Goal: Transaction & Acquisition: Purchase product/service

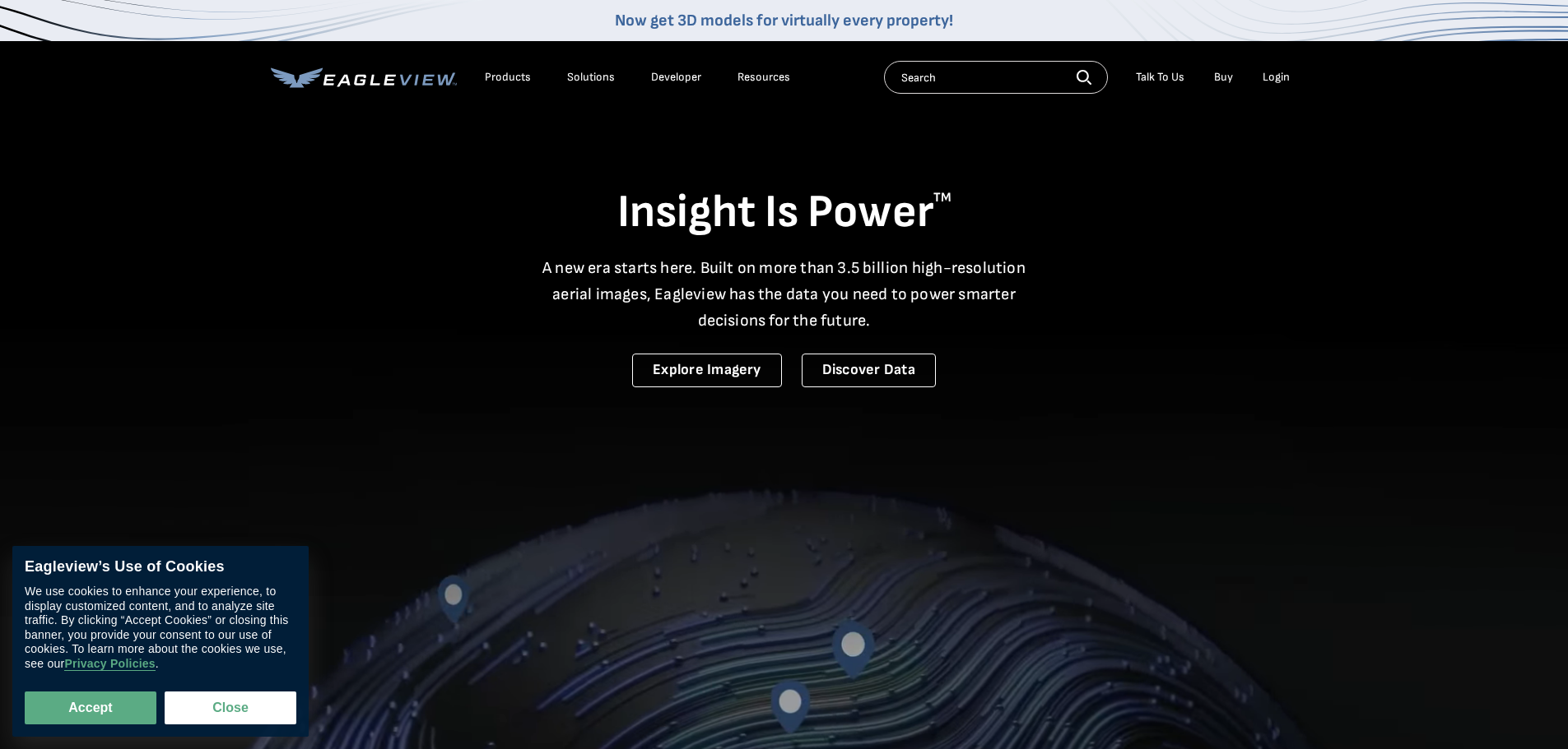
click at [1287, 77] on div "Login" at bounding box center [1275, 77] width 27 height 15
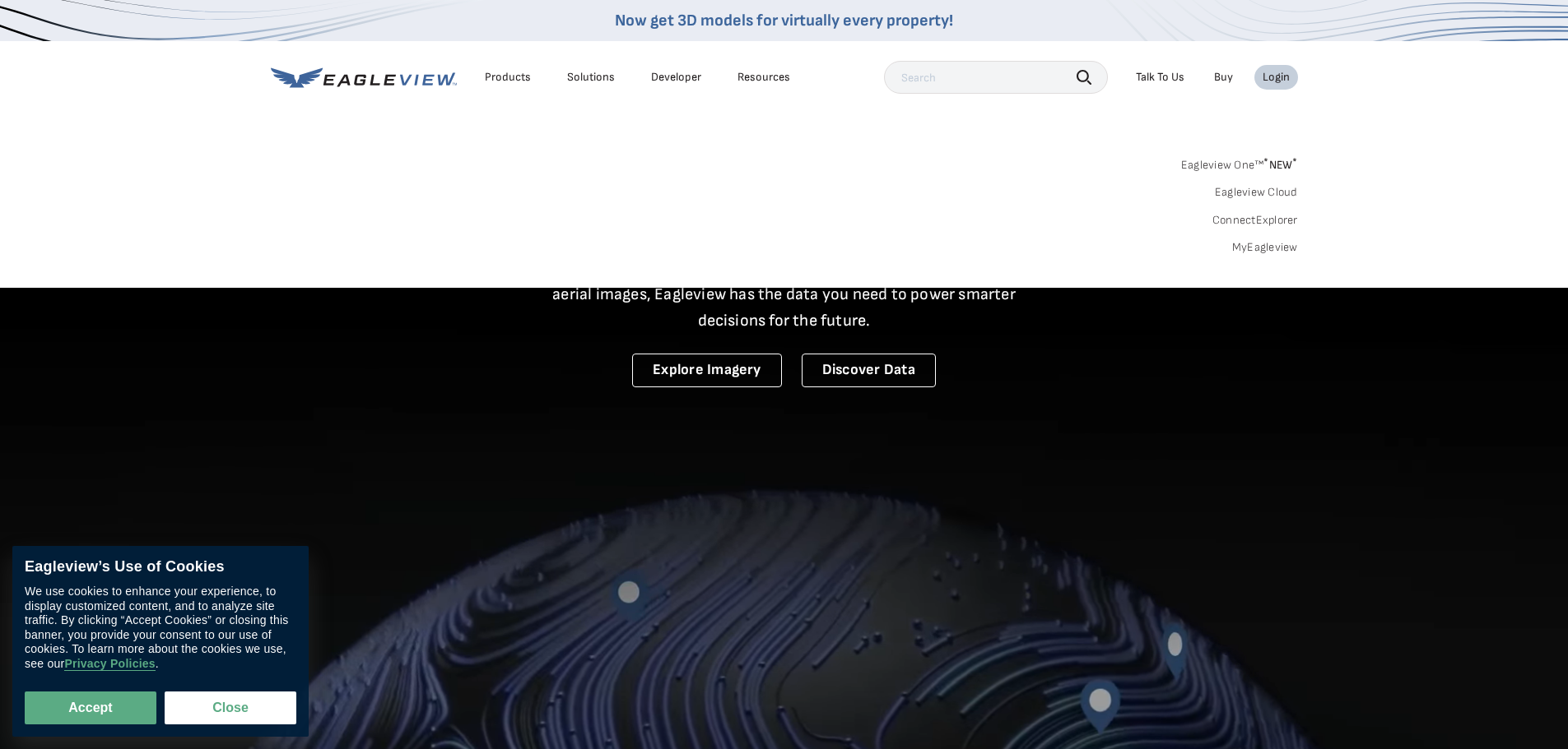
click at [1275, 77] on div "Login" at bounding box center [1275, 77] width 27 height 15
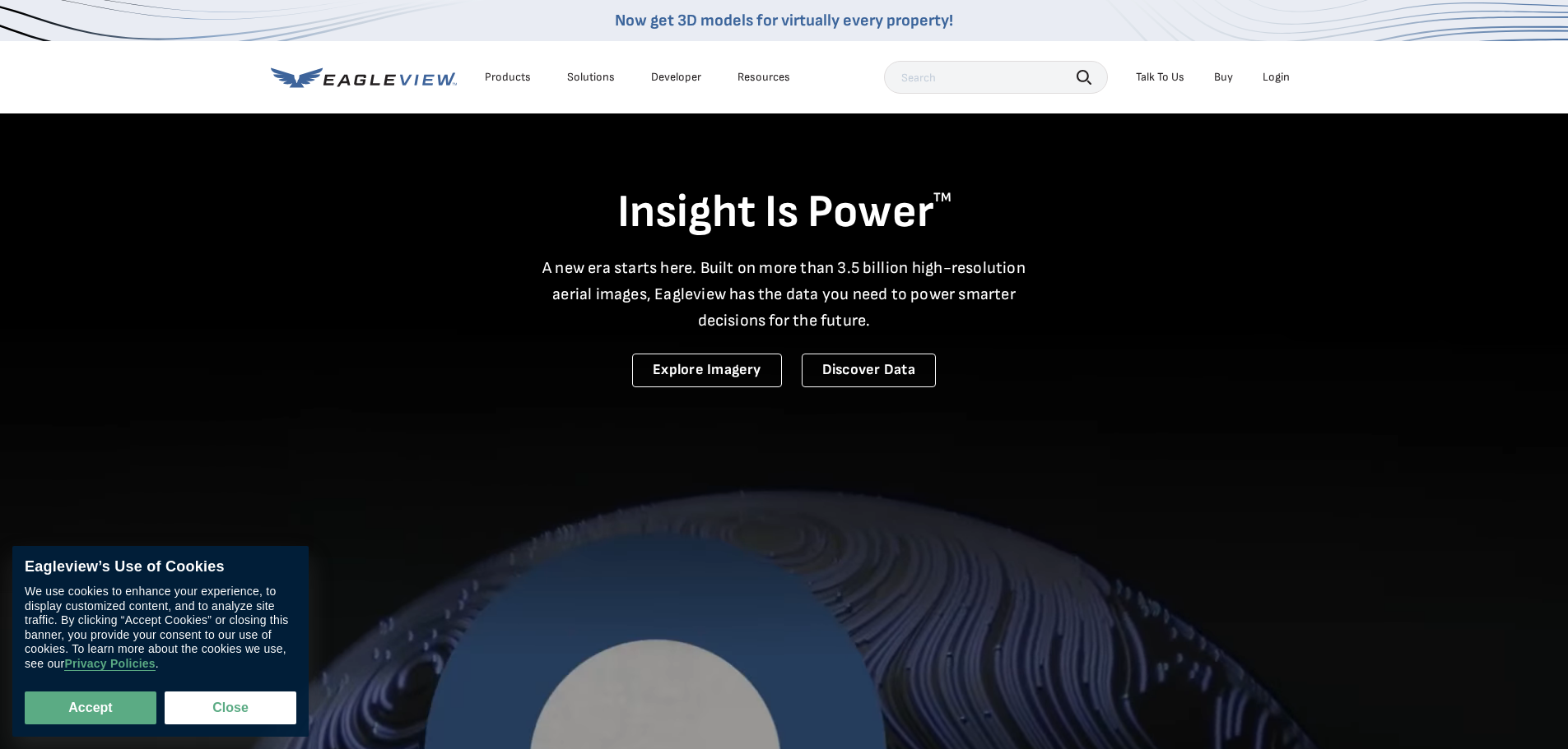
click at [1275, 77] on div "Login" at bounding box center [1275, 77] width 27 height 15
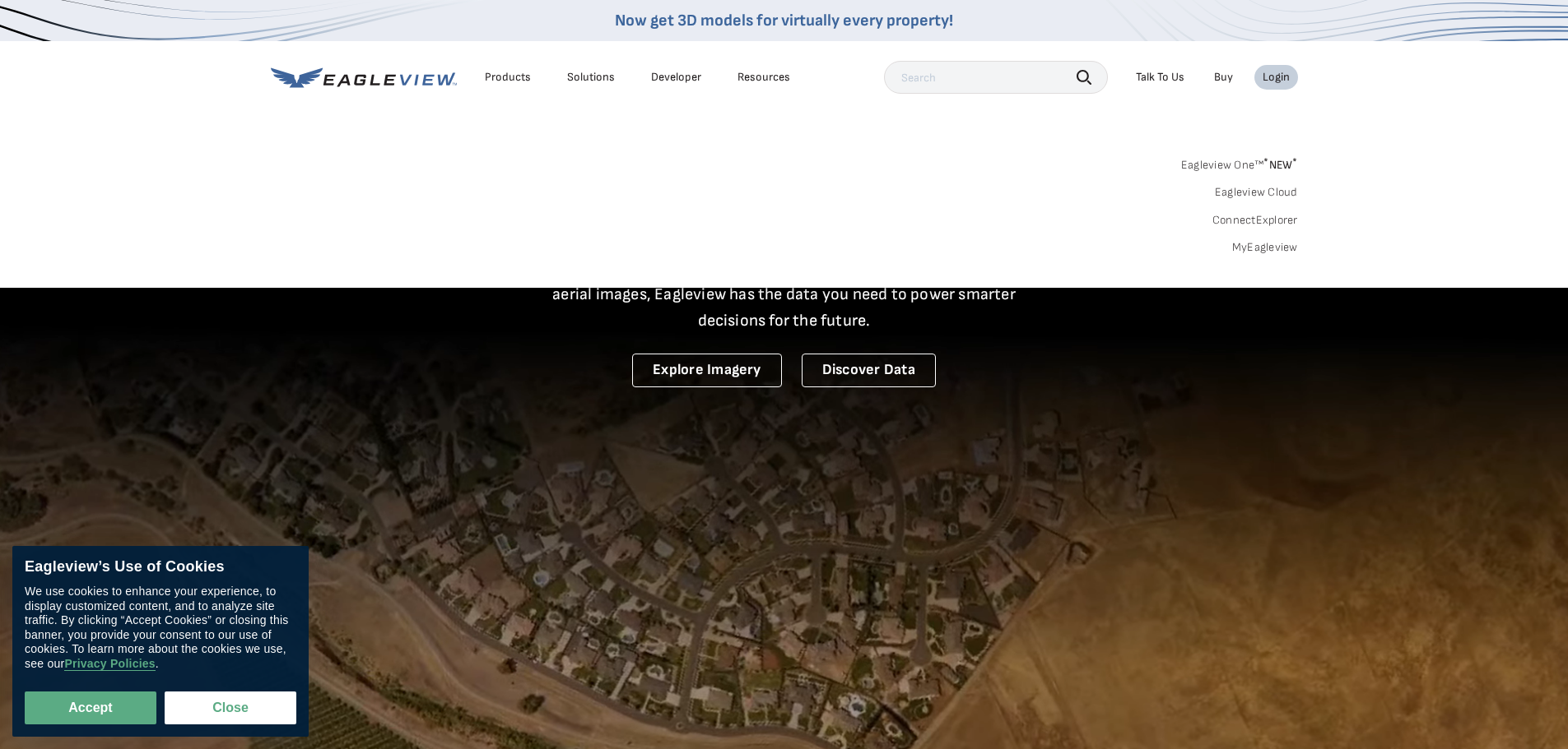
click at [1275, 77] on div "Login" at bounding box center [1275, 77] width 27 height 15
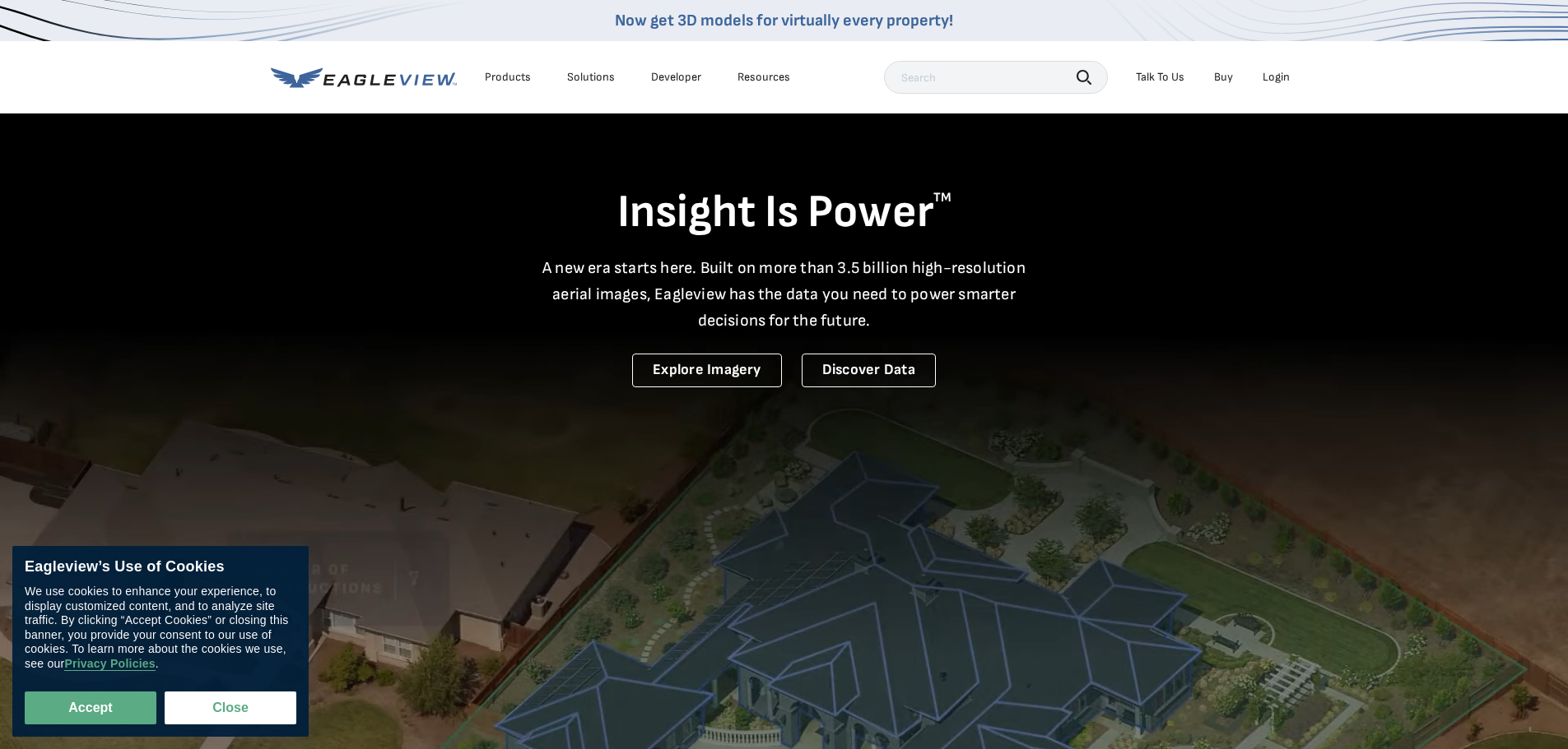
click at [1275, 77] on div "Login" at bounding box center [1275, 77] width 27 height 15
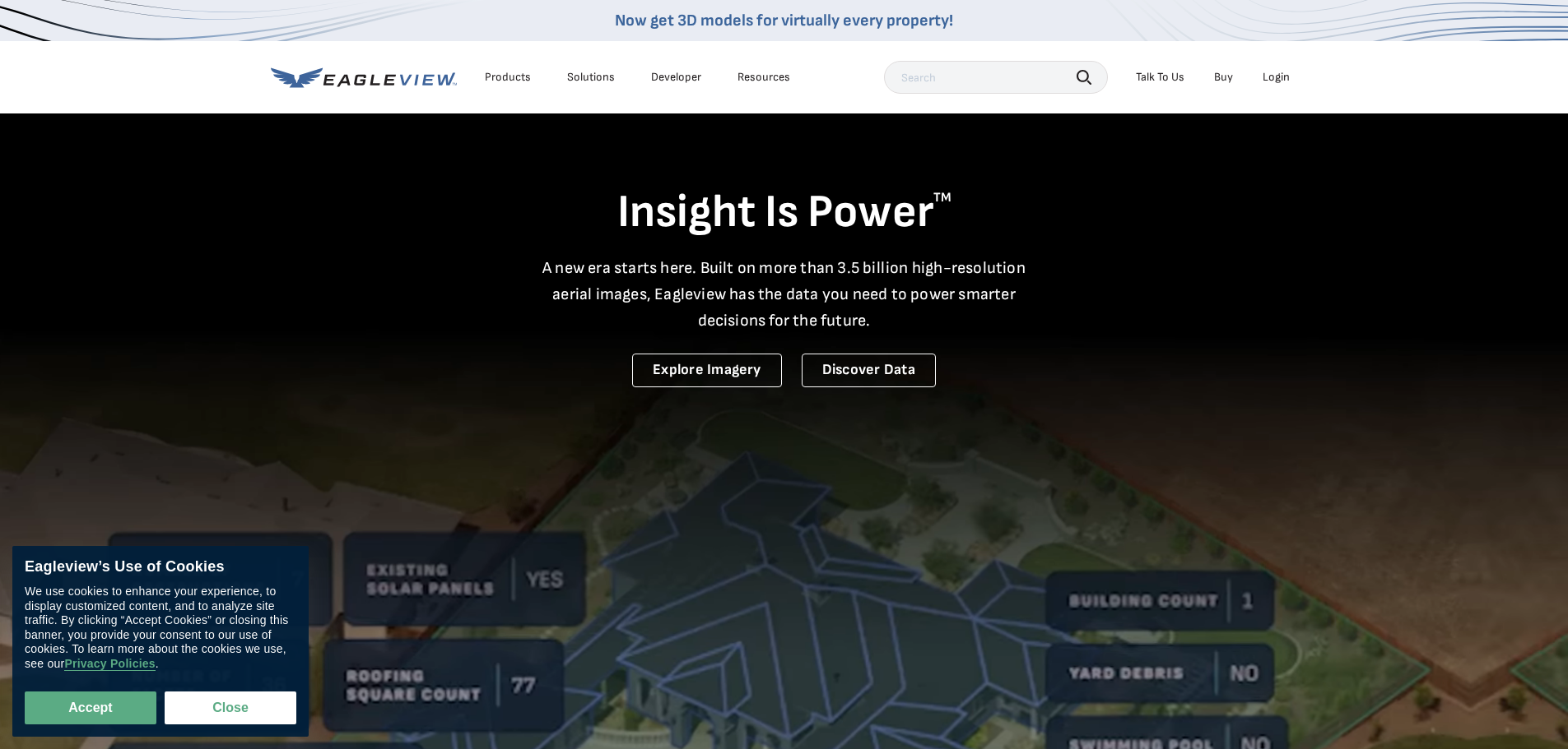
click at [1275, 81] on div "Login" at bounding box center [1275, 77] width 27 height 15
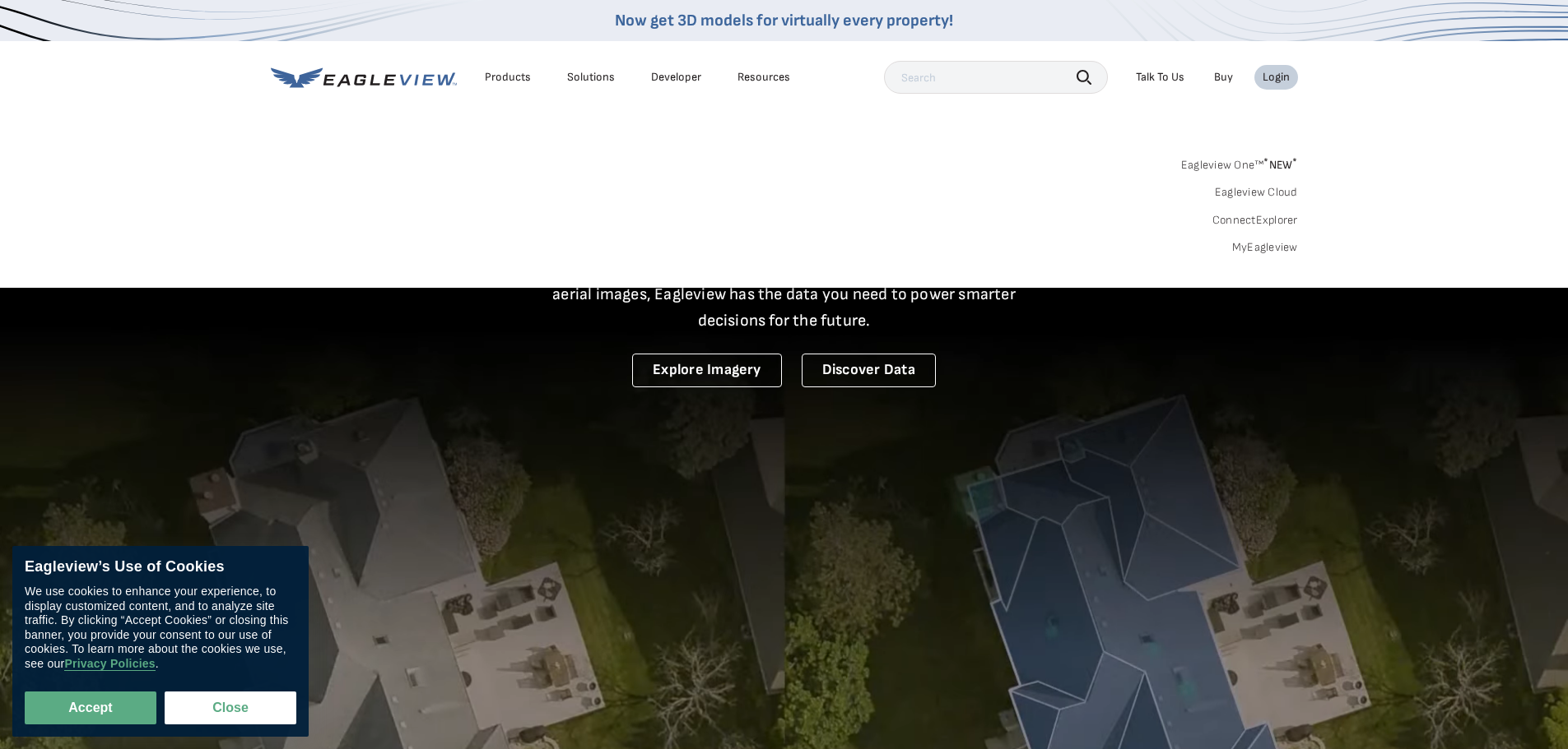
click at [1261, 246] on link "MyEagleview" at bounding box center [1265, 248] width 66 height 15
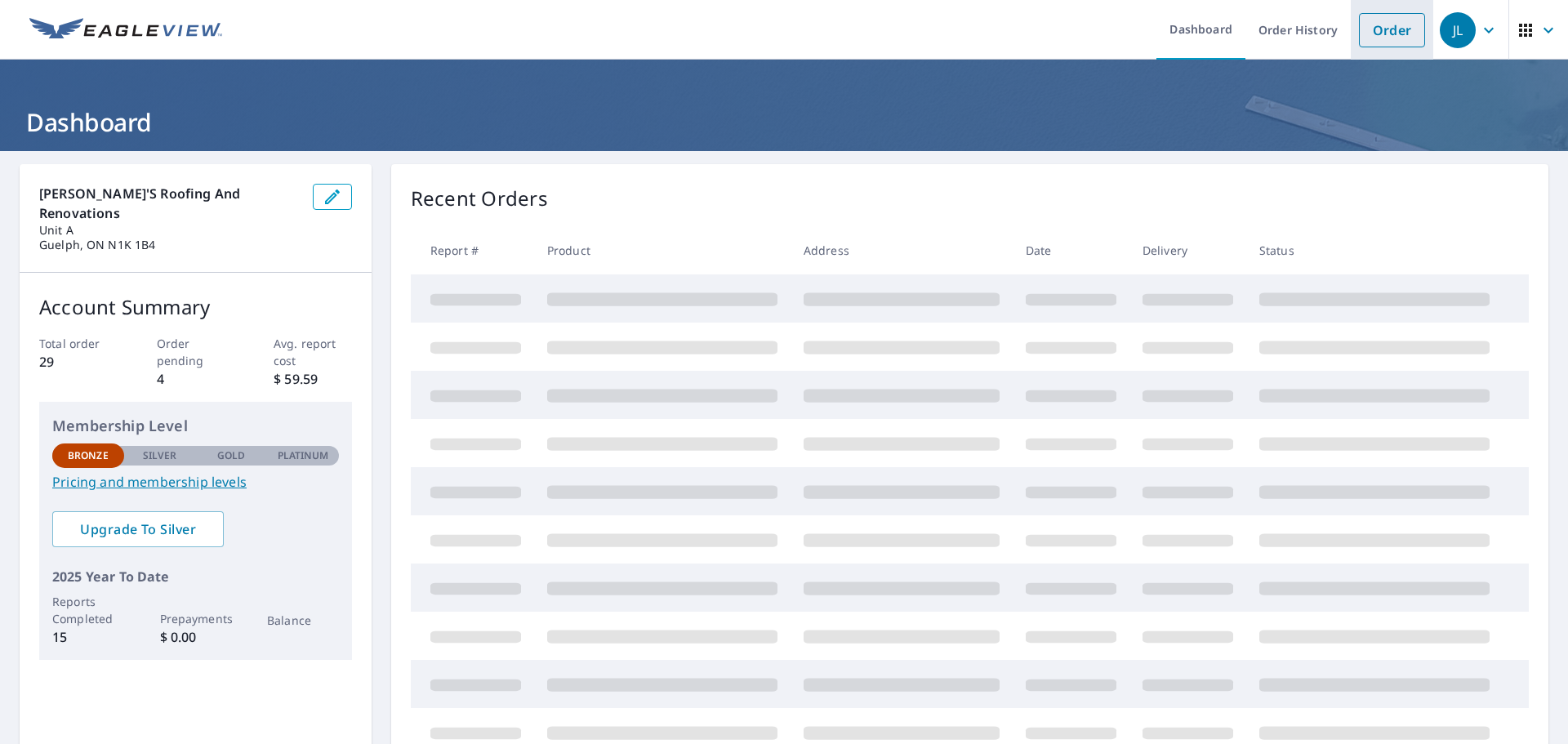
click at [1359, 26] on link "Order" at bounding box center [1392, 30] width 66 height 35
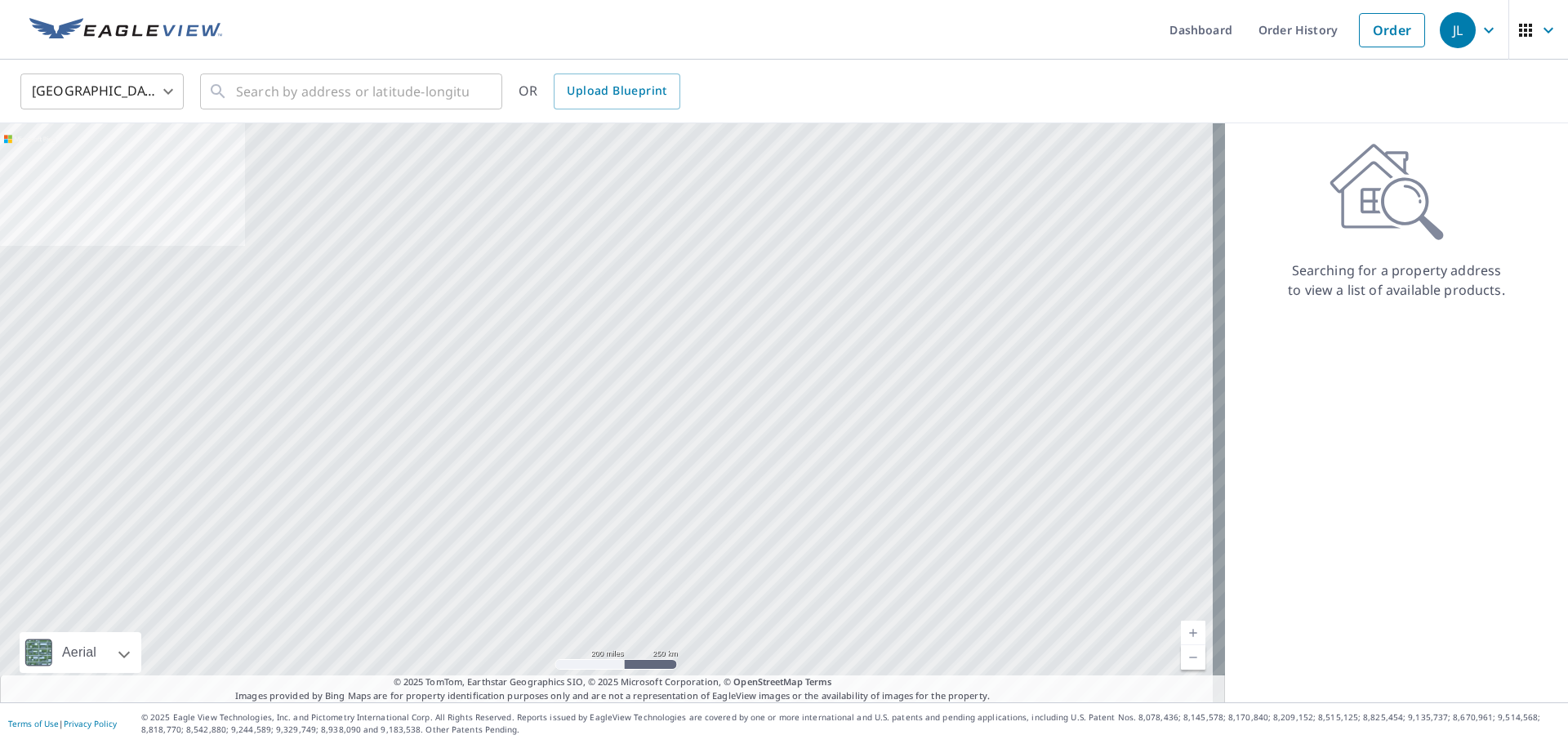
click at [141, 99] on body "JL JL Dashboard Order History Order JL United States US ​ ​ OR Upload Blueprint…" at bounding box center [784, 372] width 1568 height 744
click at [35, 164] on li "[GEOGRAPHIC_DATA]" at bounding box center [101, 165] width 164 height 29
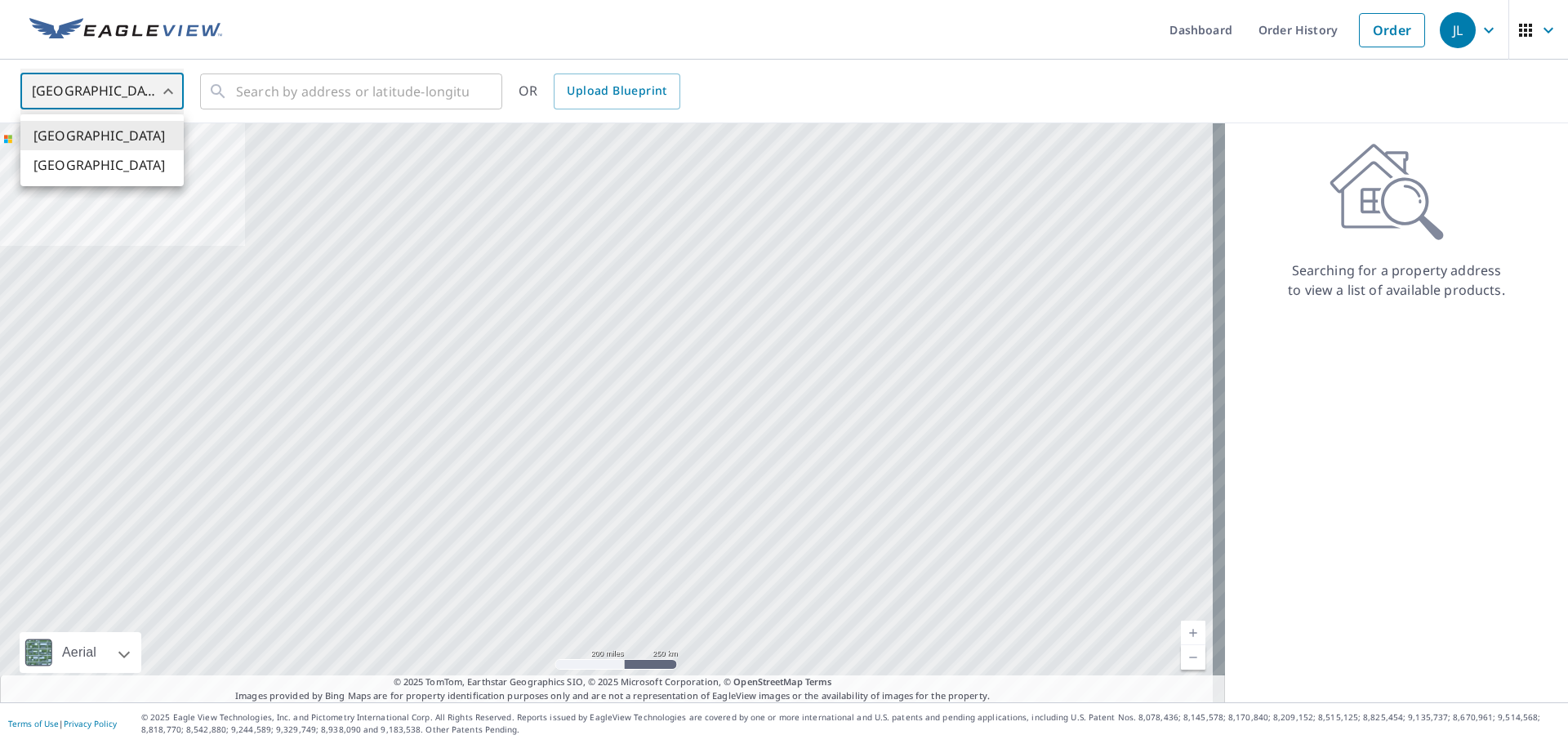
type input "CA"
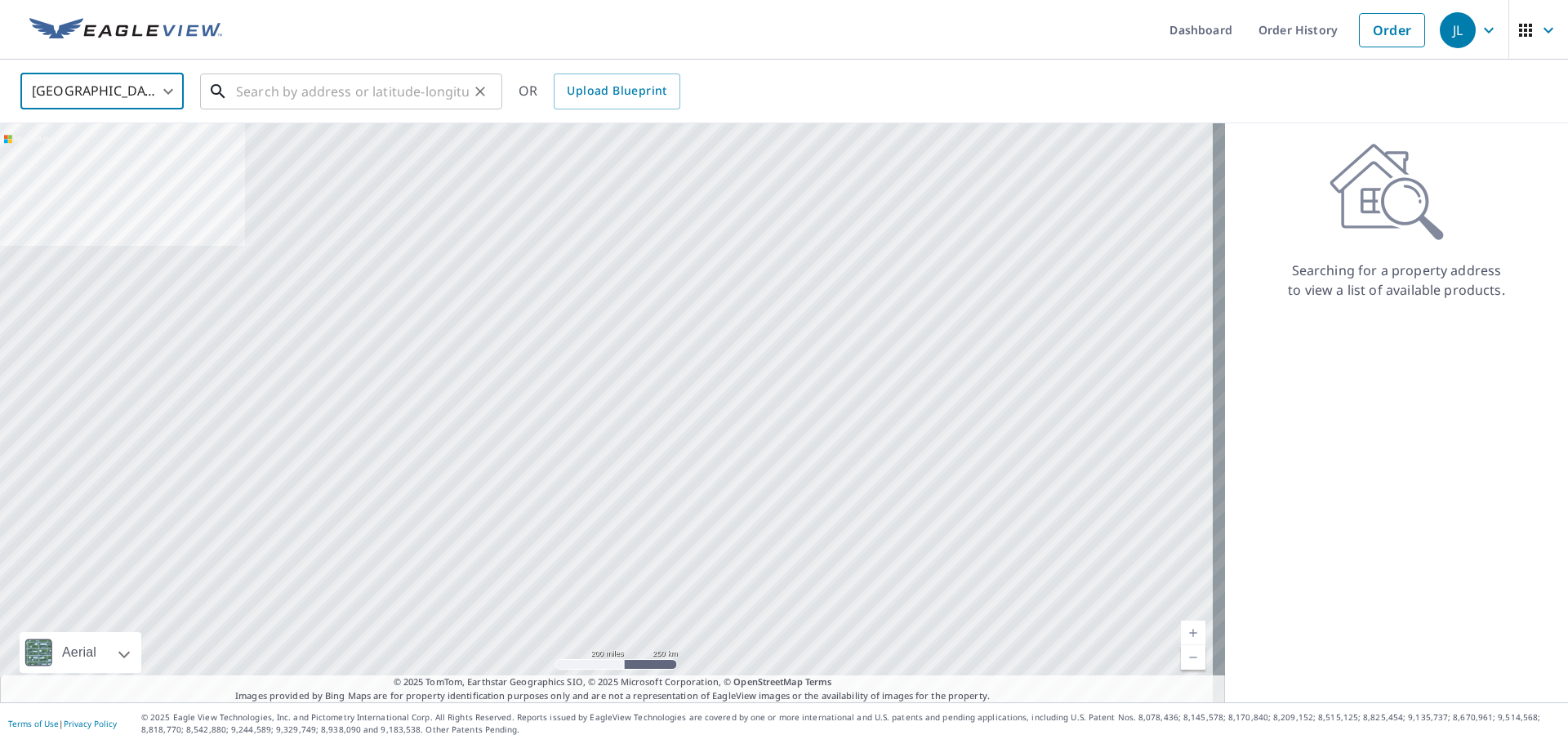
click at [402, 80] on input "text" at bounding box center [352, 91] width 233 height 46
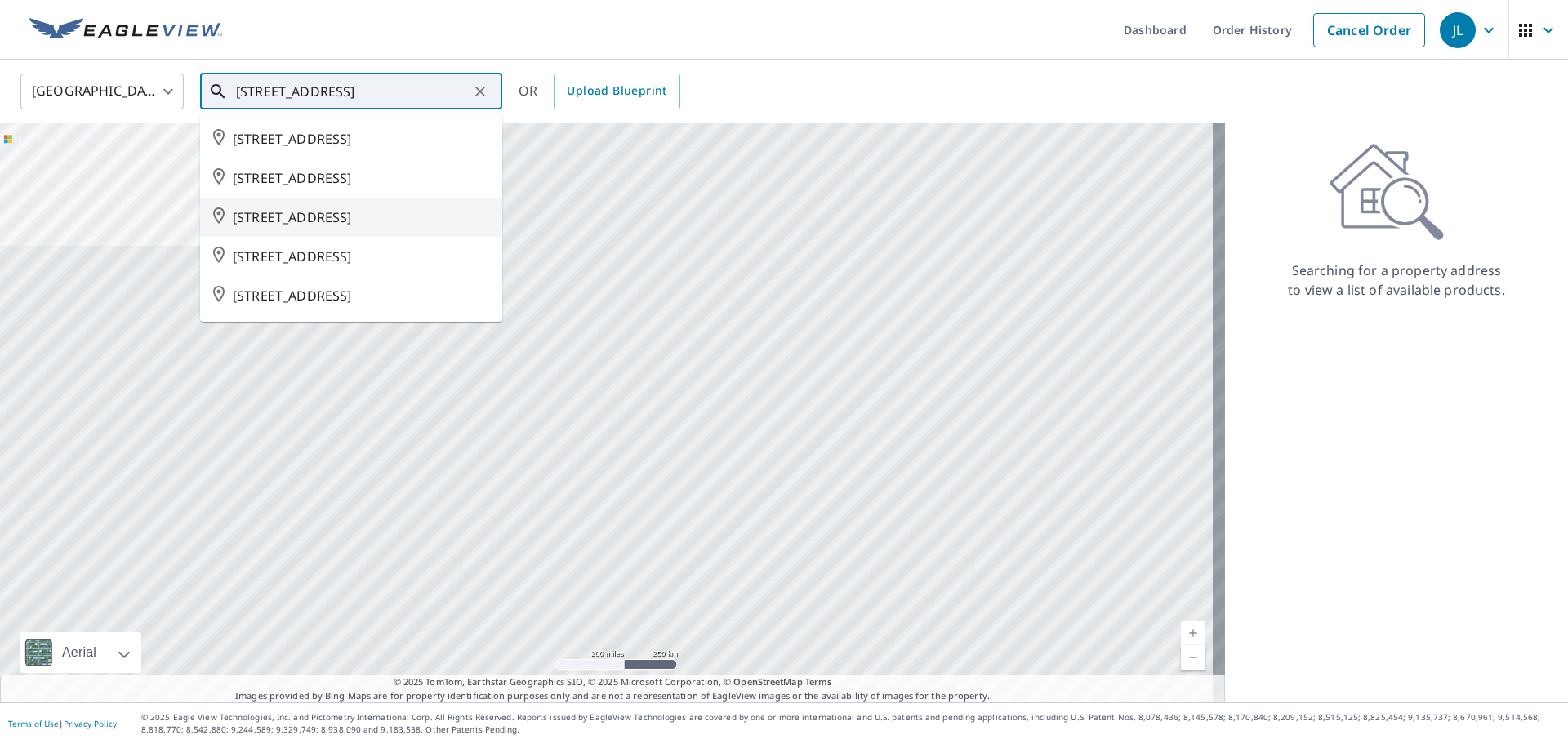
click at [394, 224] on li "21 GLENWOOD AVE GUELPH ON N1H4L1" at bounding box center [351, 217] width 302 height 39
type input "21 GLENWOOD AVE GUELPH ON N1H4L1"
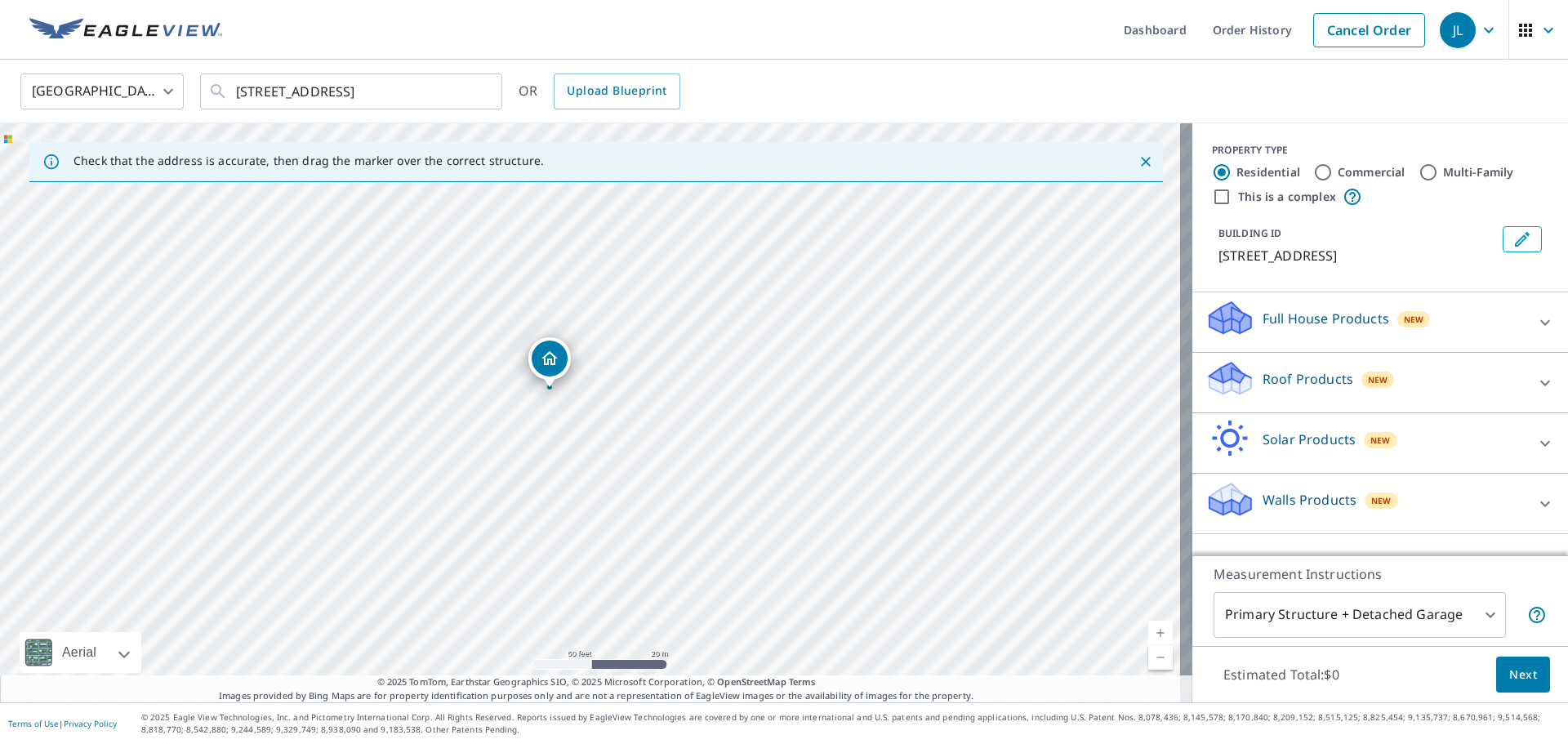
drag, startPoint x: 550, startPoint y: 448, endPoint x: 630, endPoint y: 458, distance: 80.6
click at [630, 458] on div "21 GLENWOOD AVE GUELPH ON N1H4L1" at bounding box center [596, 413] width 1192 height 579
click at [1213, 168] on input "Residential" at bounding box center [1221, 172] width 19 height 19
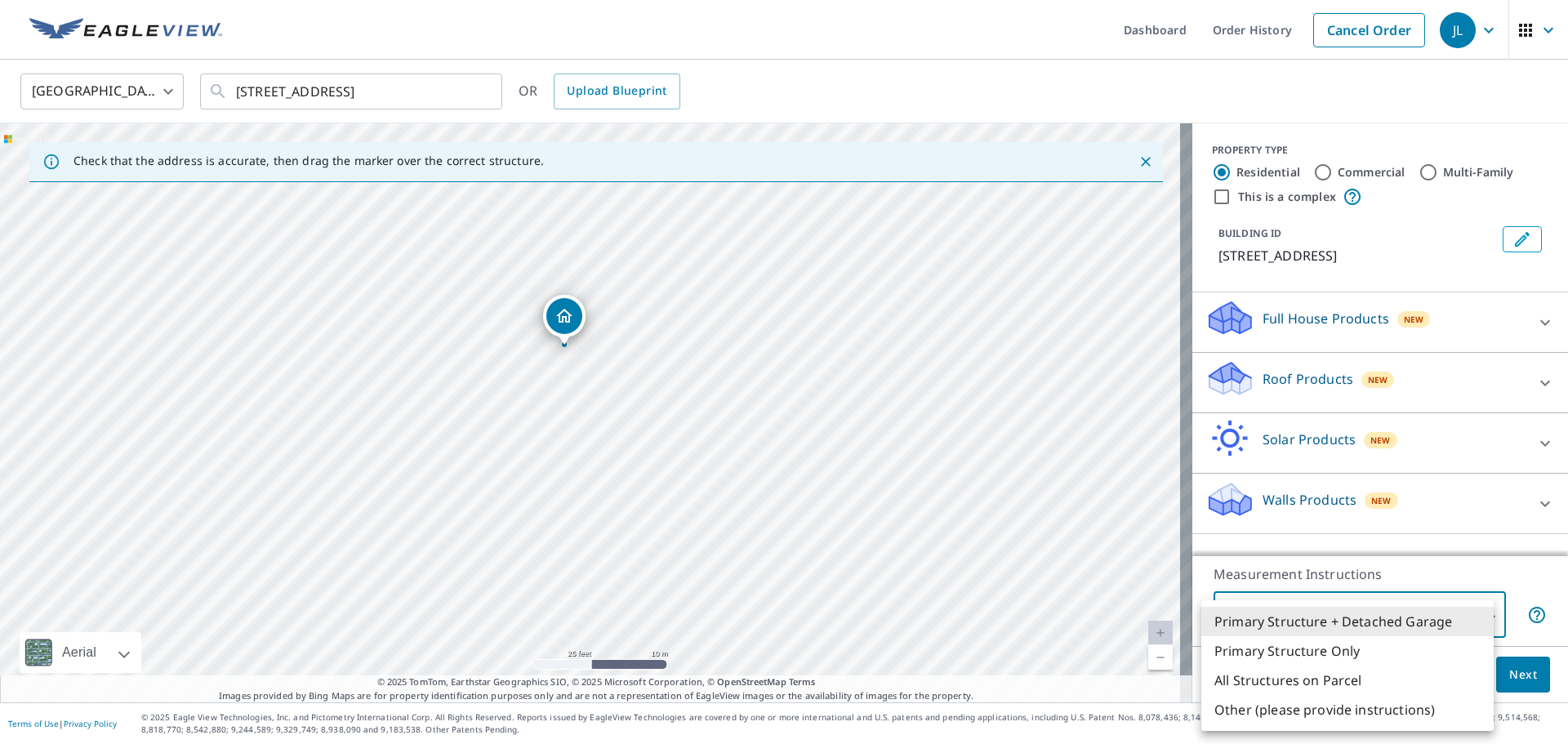
click at [1442, 617] on body "JL JL Dashboard Order History Cancel Order JL Canada CA ​ 21 GLENWOOD AVE GUELP…" at bounding box center [784, 372] width 1568 height 744
click at [1311, 644] on li "Primary Structure Only" at bounding box center [1348, 651] width 292 height 29
type input "2"
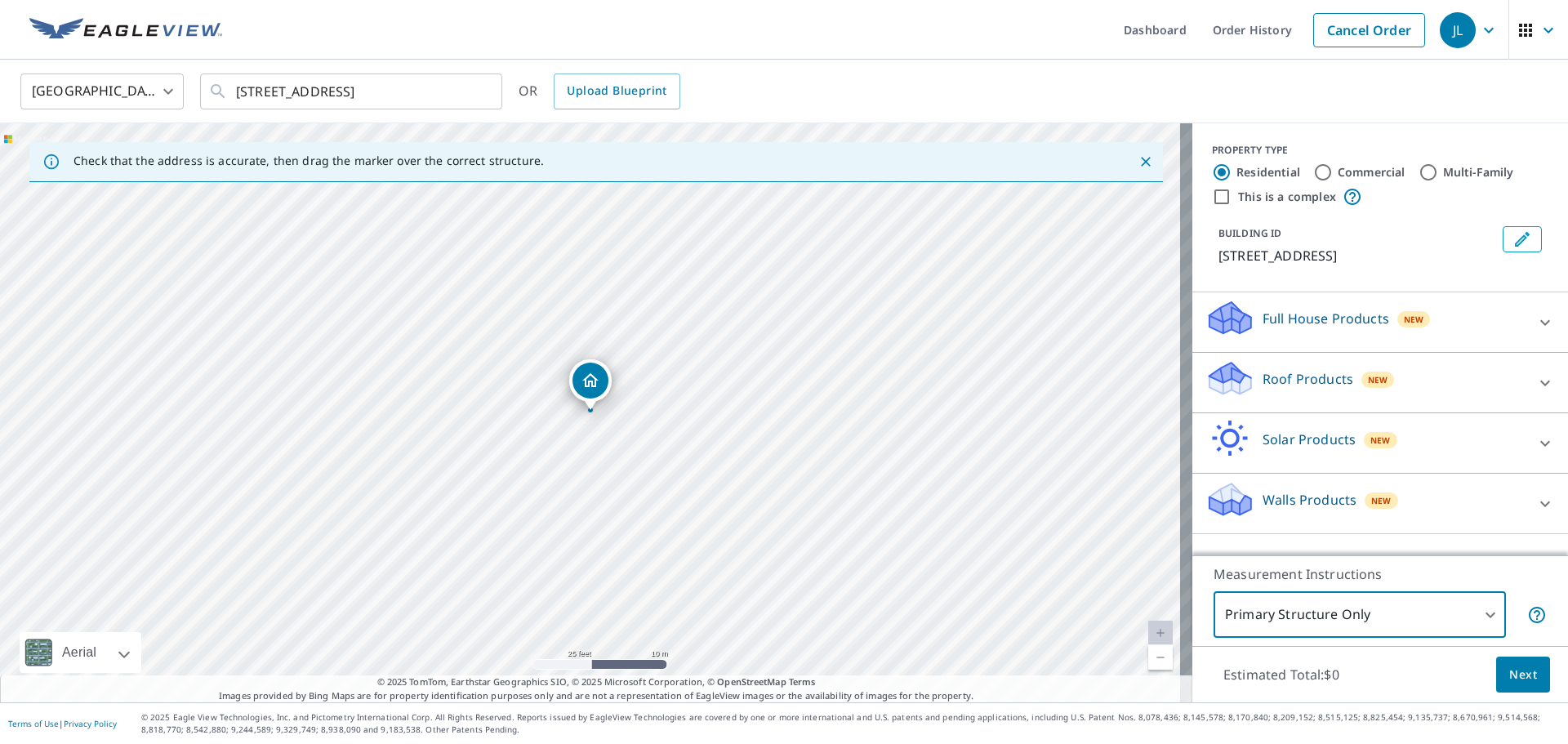
click at [1504, 687] on button "Next" at bounding box center [1522, 675] width 54 height 37
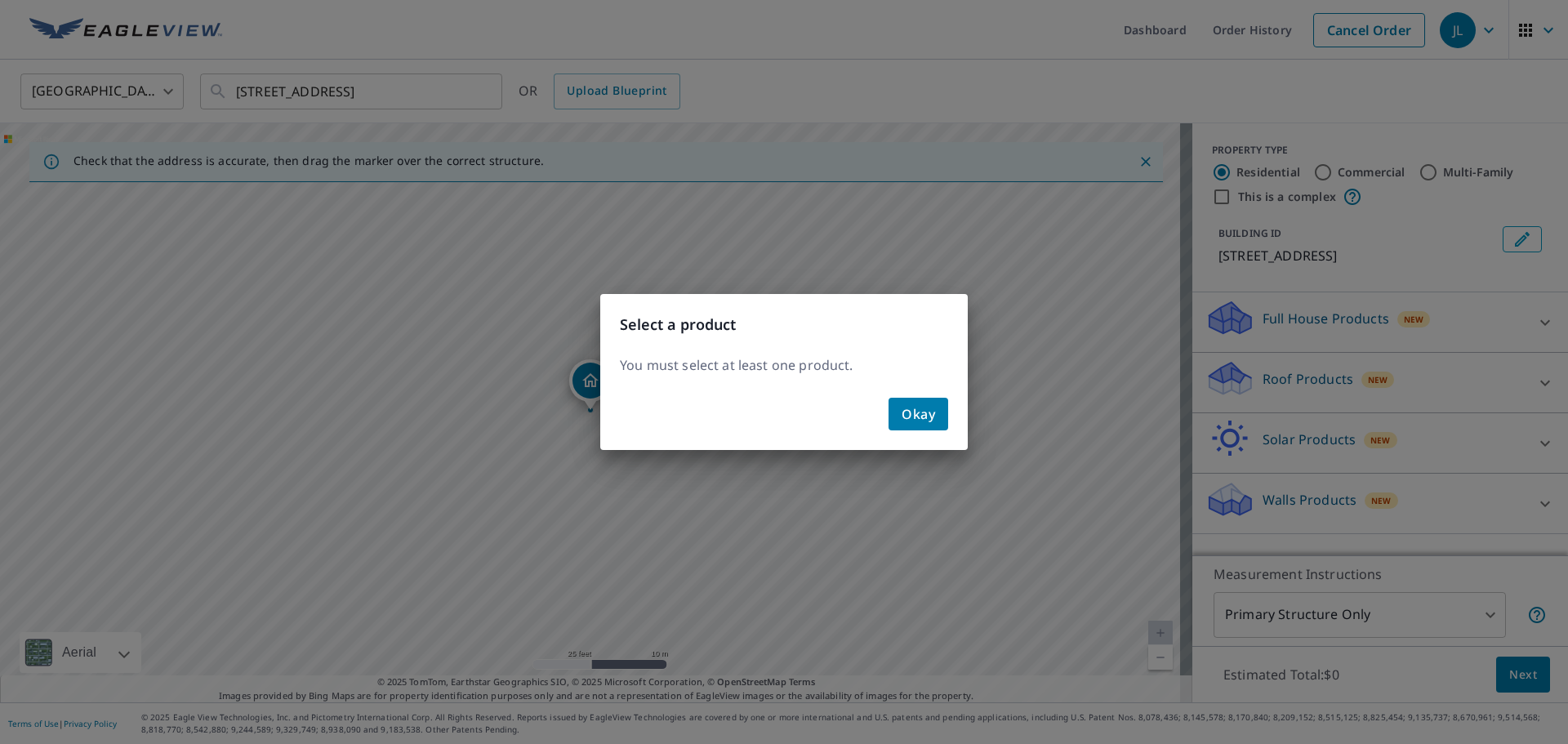
click at [925, 410] on span "Okay" at bounding box center [918, 414] width 34 height 23
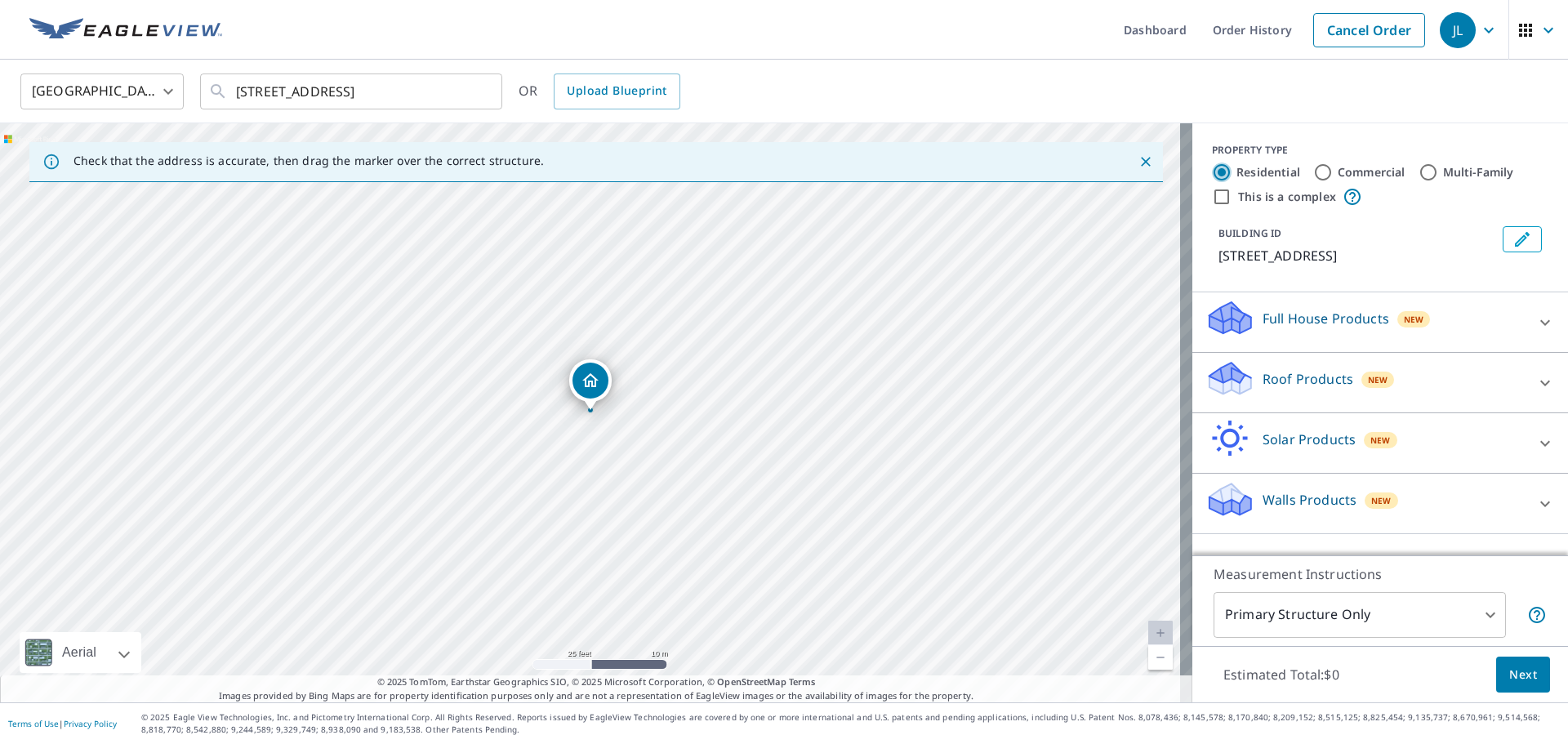
click at [1212, 170] on input "Residential" at bounding box center [1221, 172] width 19 height 19
click at [1542, 322] on icon at bounding box center [1544, 322] width 19 height 19
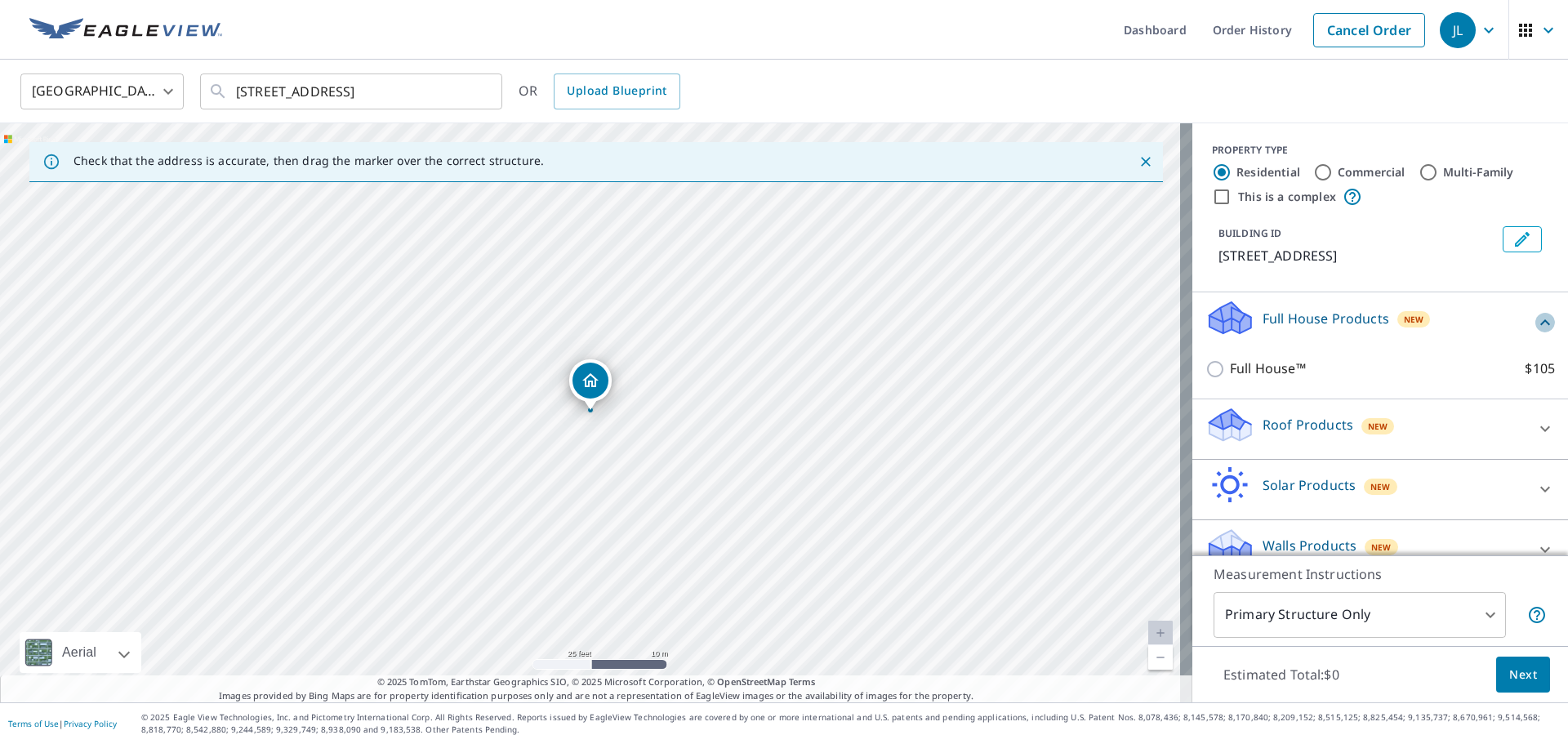
click at [1541, 322] on icon at bounding box center [1545, 322] width 10 height 5
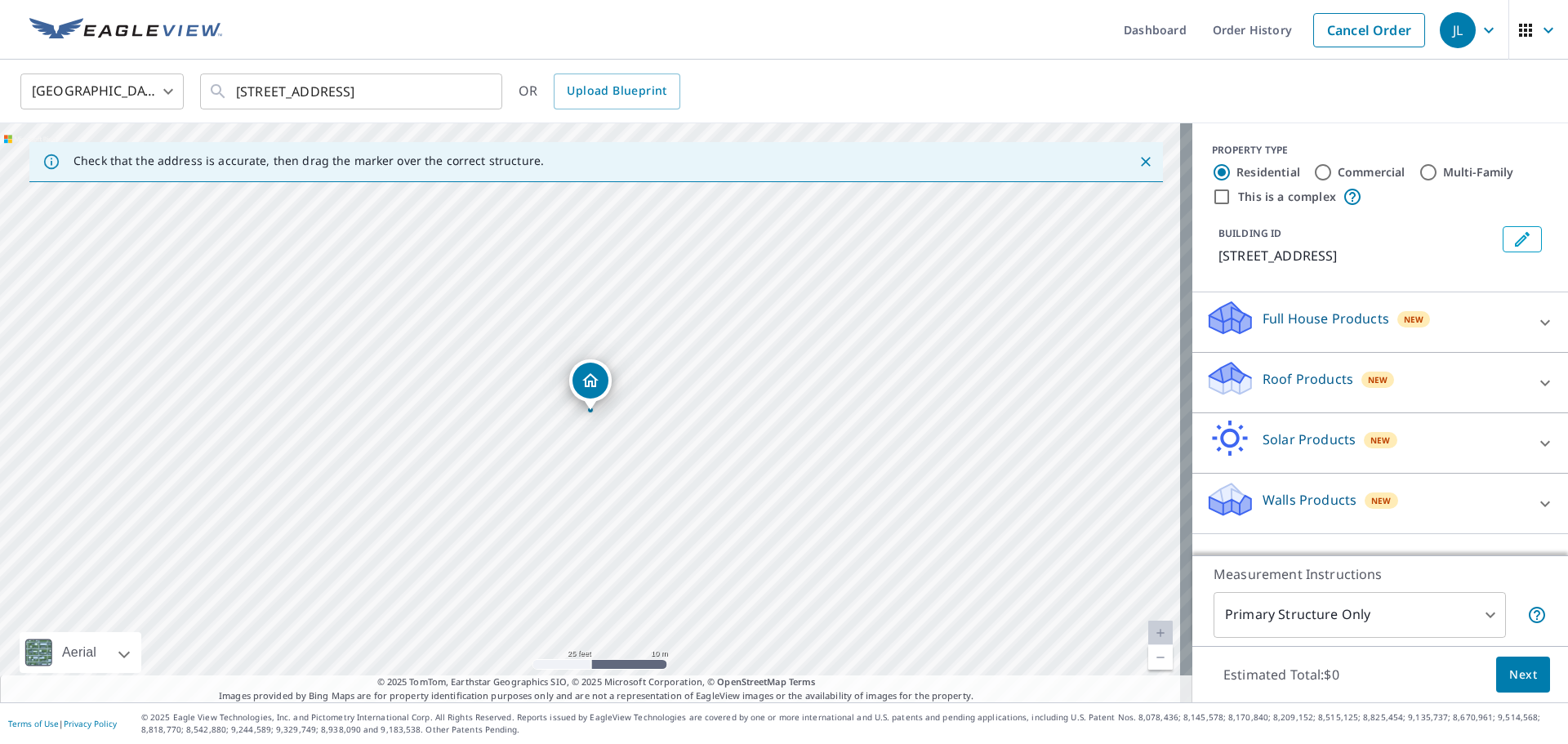
click at [1393, 376] on div "Roof Products New" at bounding box center [1365, 382] width 320 height 47
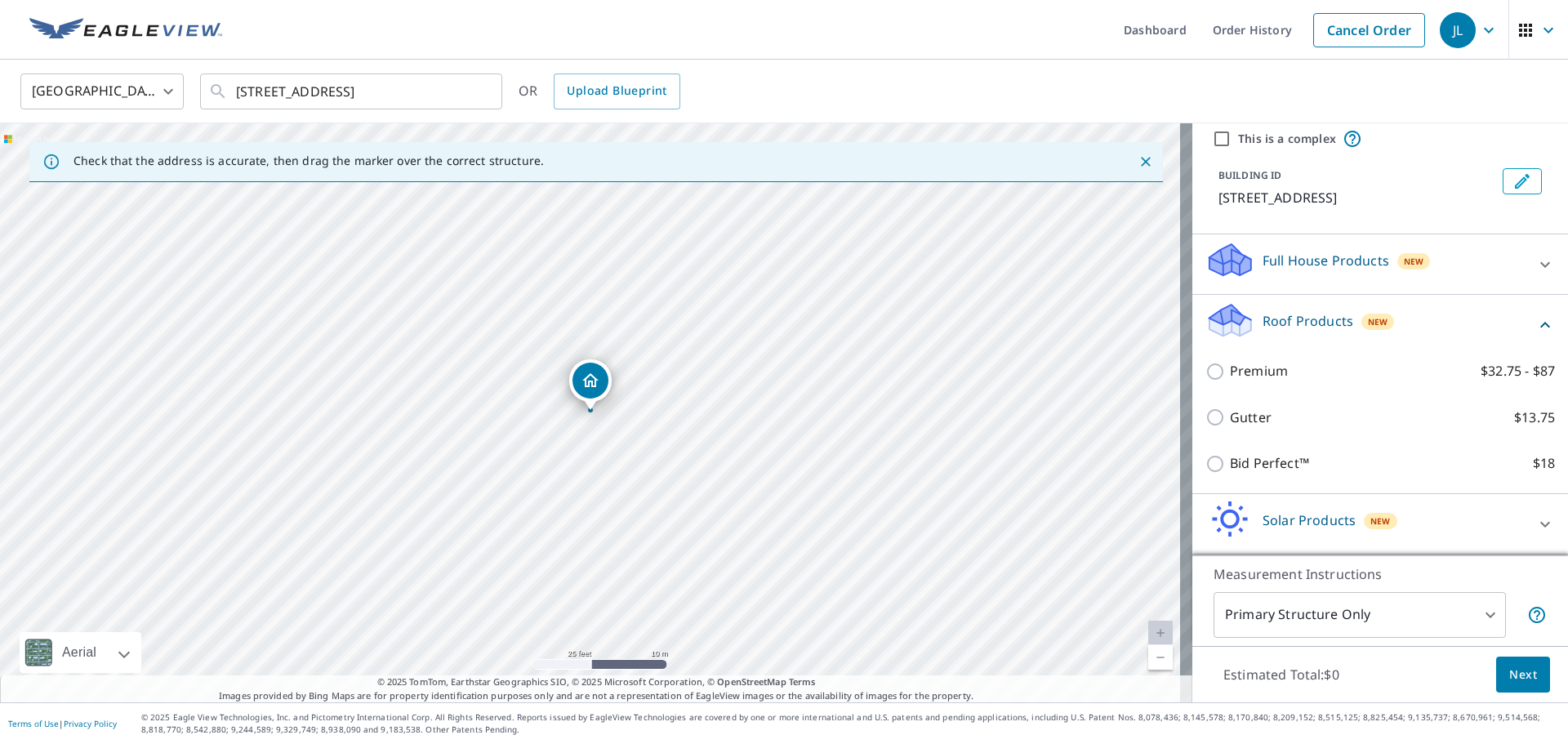
scroll to position [81, 0]
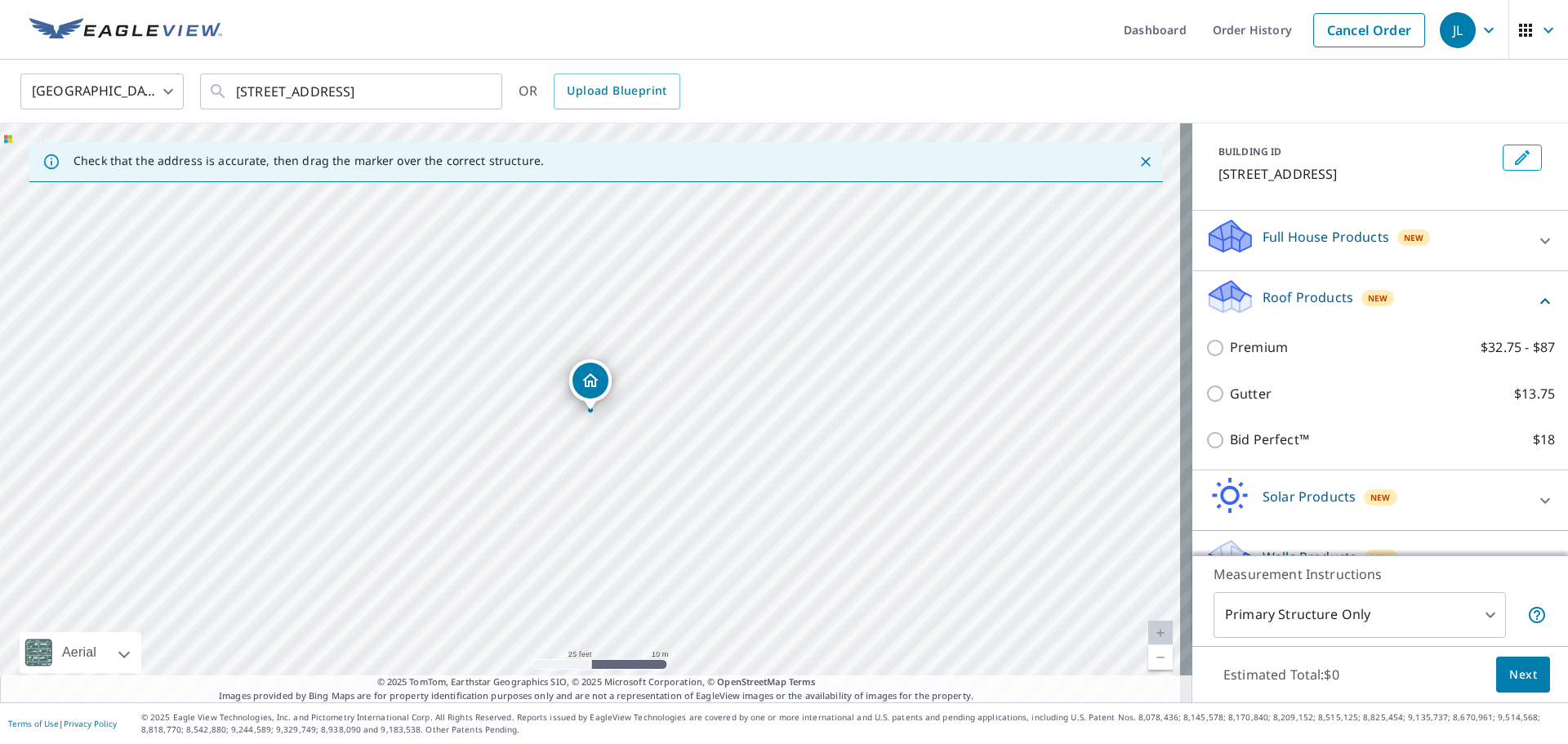
click at [1535, 298] on icon at bounding box center [1544, 301] width 19 height 19
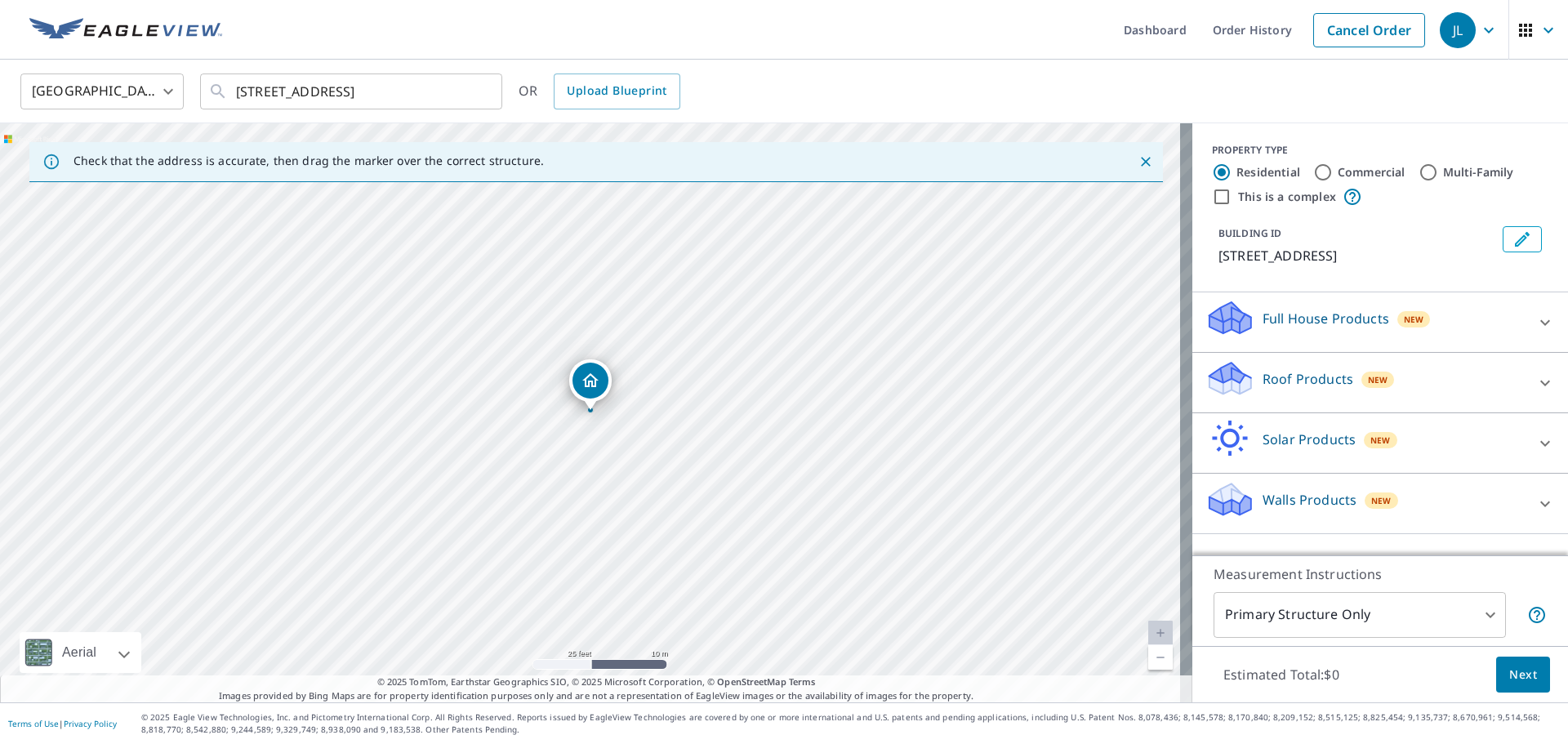
scroll to position [0, 0]
drag, startPoint x: 1384, startPoint y: 505, endPoint x: 1388, endPoint y: 418, distance: 87.1
click at [1388, 418] on div "Full House Products New Full House™ $105 Roof Products New Premium $32.75 - $87…" at bounding box center [1380, 413] width 376 height 242
click at [1535, 314] on icon at bounding box center [1544, 322] width 19 height 19
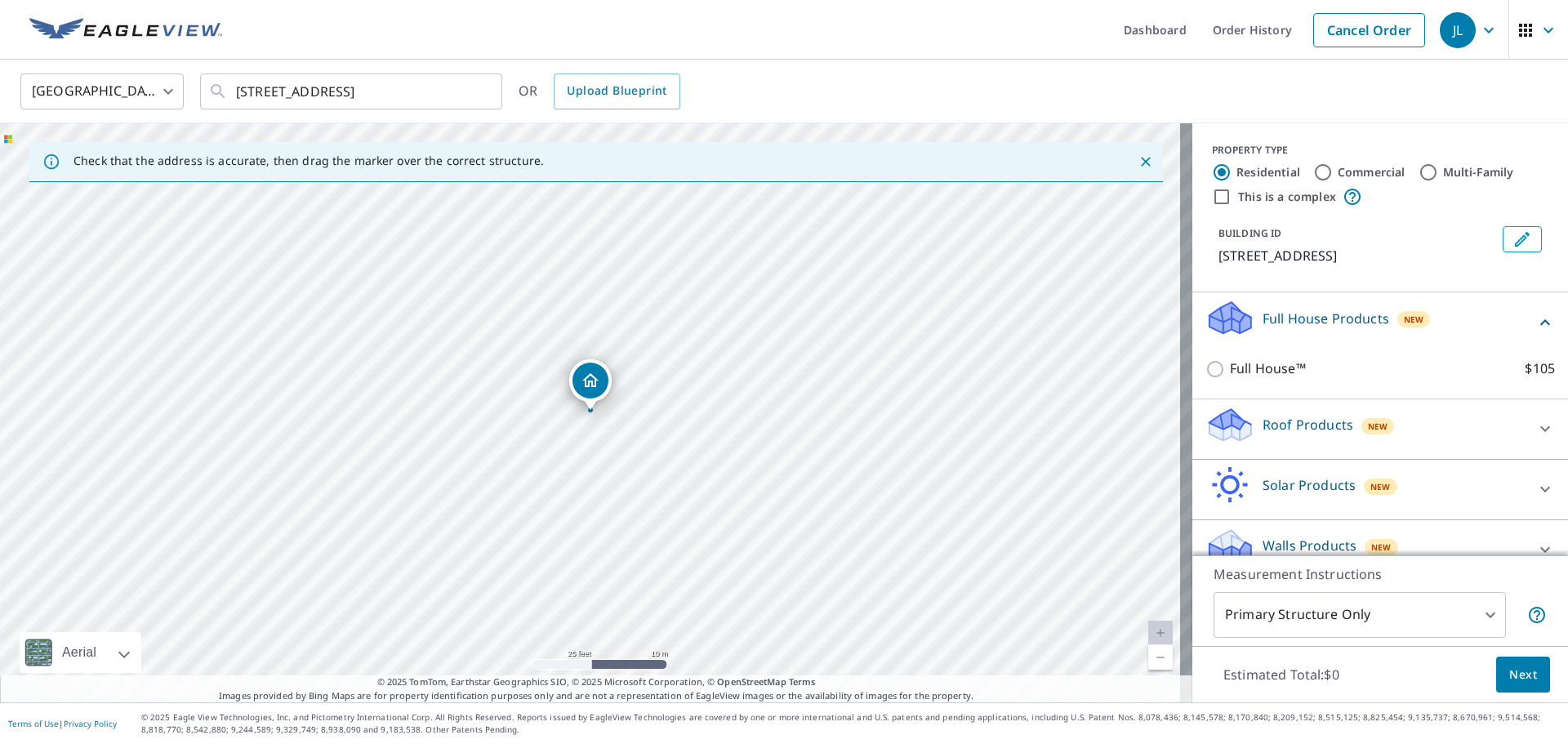
click at [1535, 314] on icon at bounding box center [1544, 322] width 19 height 19
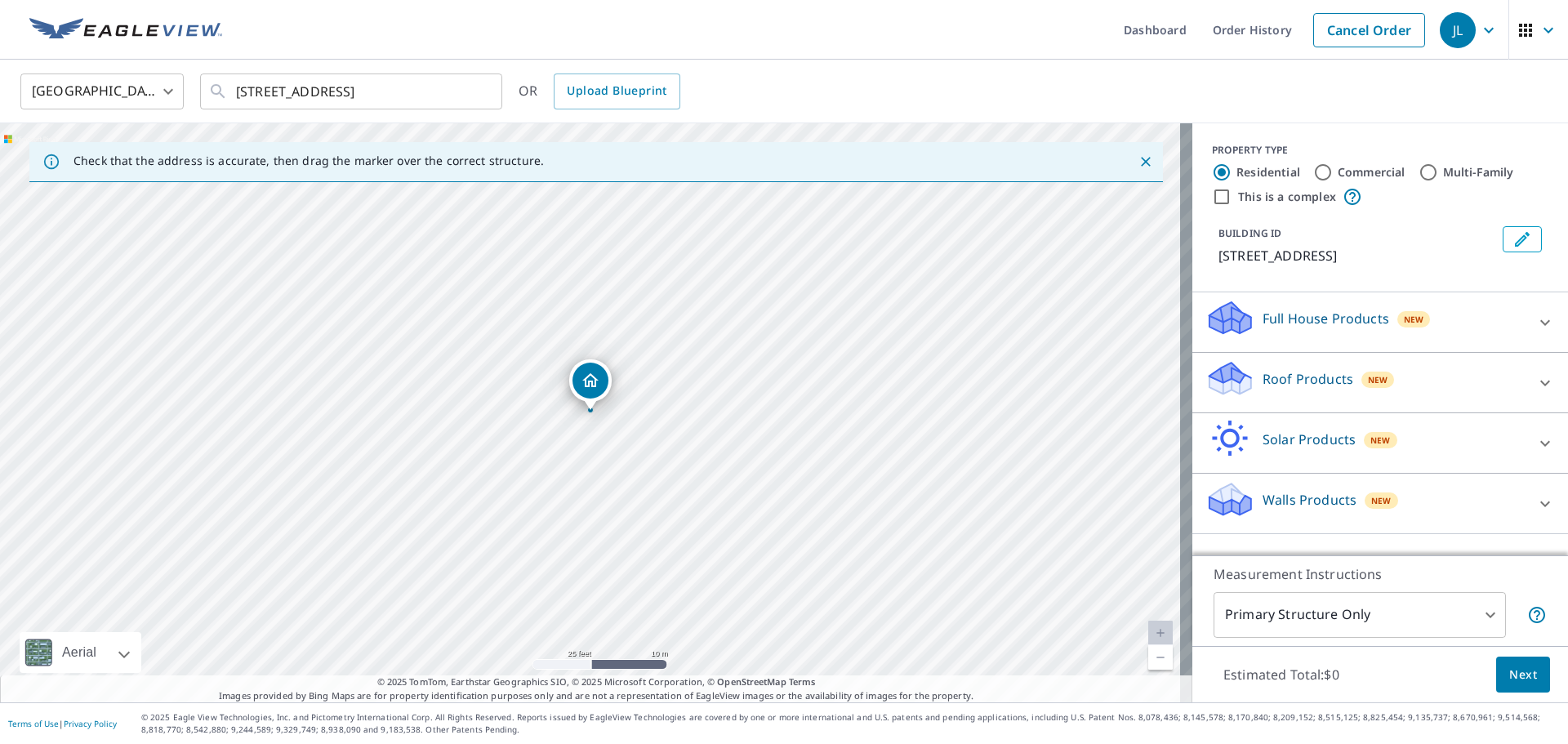
click at [1516, 664] on button "Next" at bounding box center [1522, 675] width 54 height 37
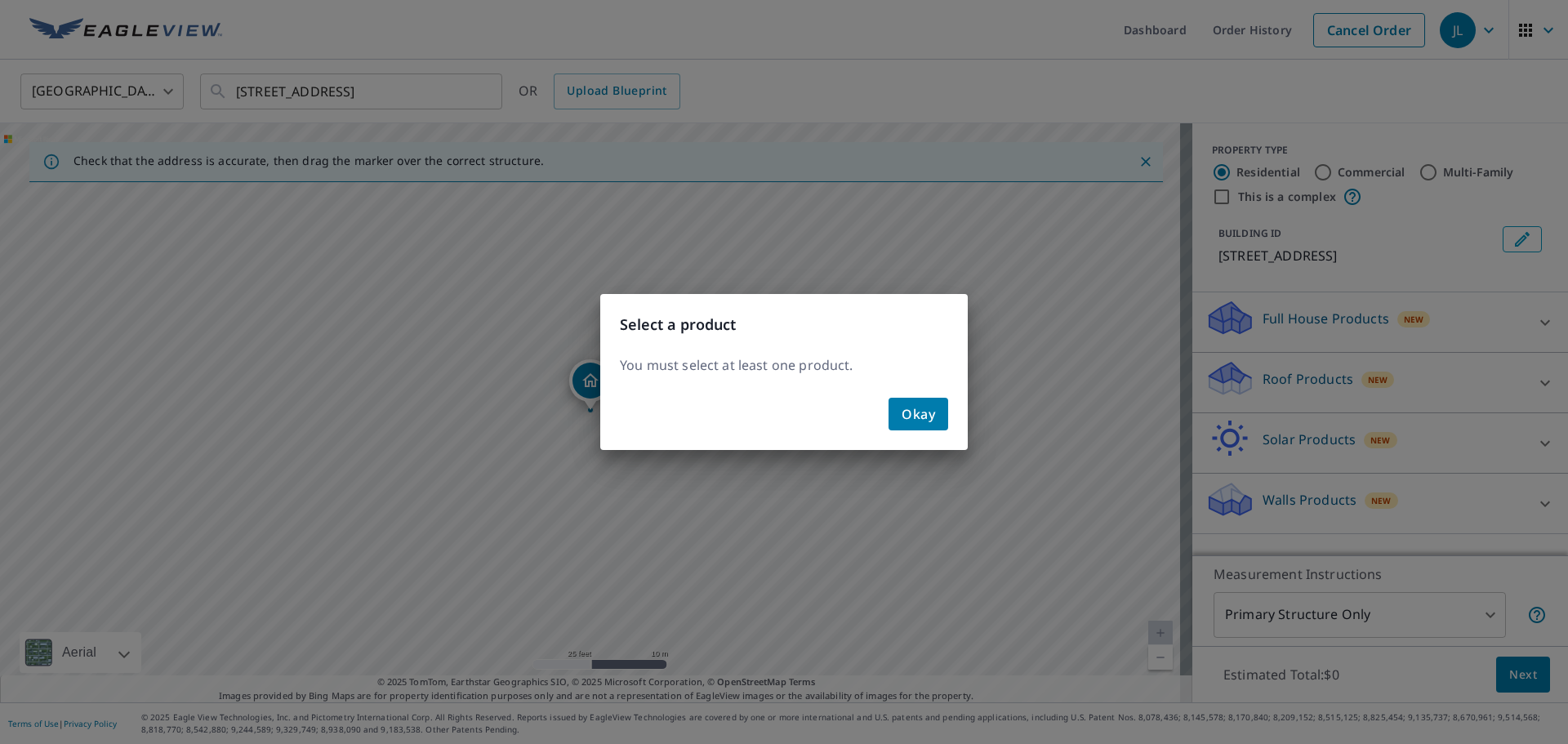
click at [915, 394] on div "Okay" at bounding box center [784, 420] width 367 height 58
click at [924, 409] on span "Okay" at bounding box center [918, 414] width 34 height 23
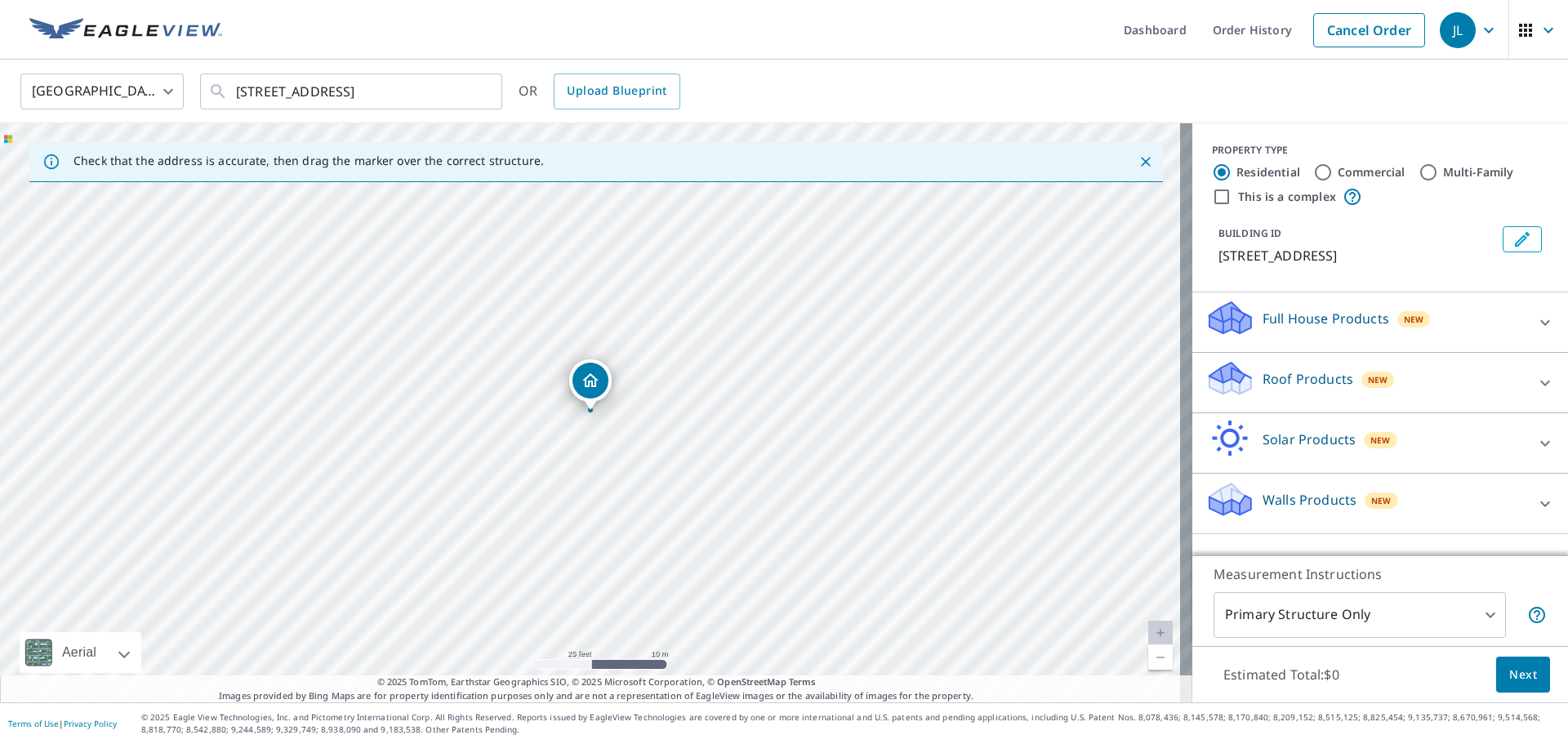
click at [1384, 390] on div "Roof Products New" at bounding box center [1365, 382] width 320 height 47
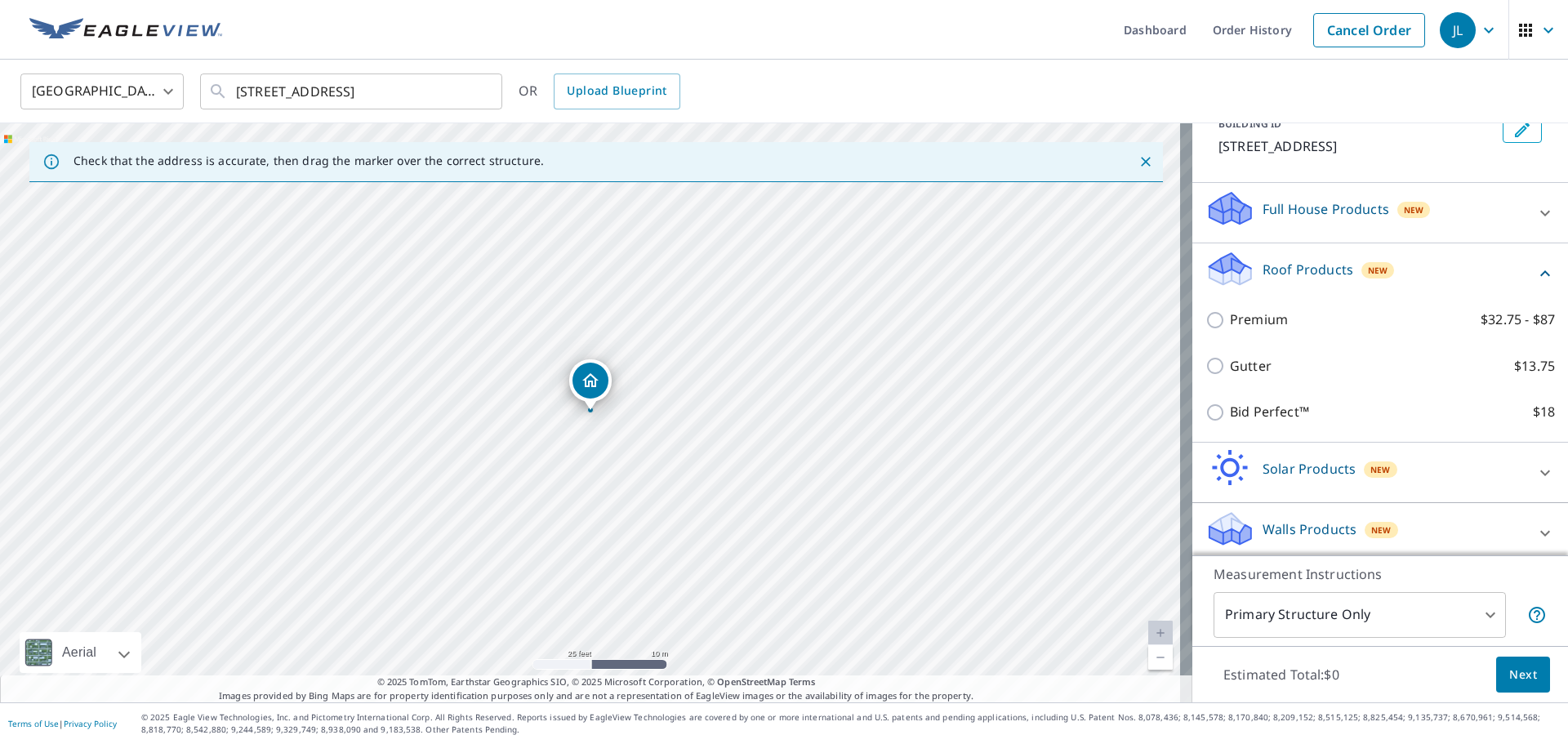
scroll to position [118, 0]
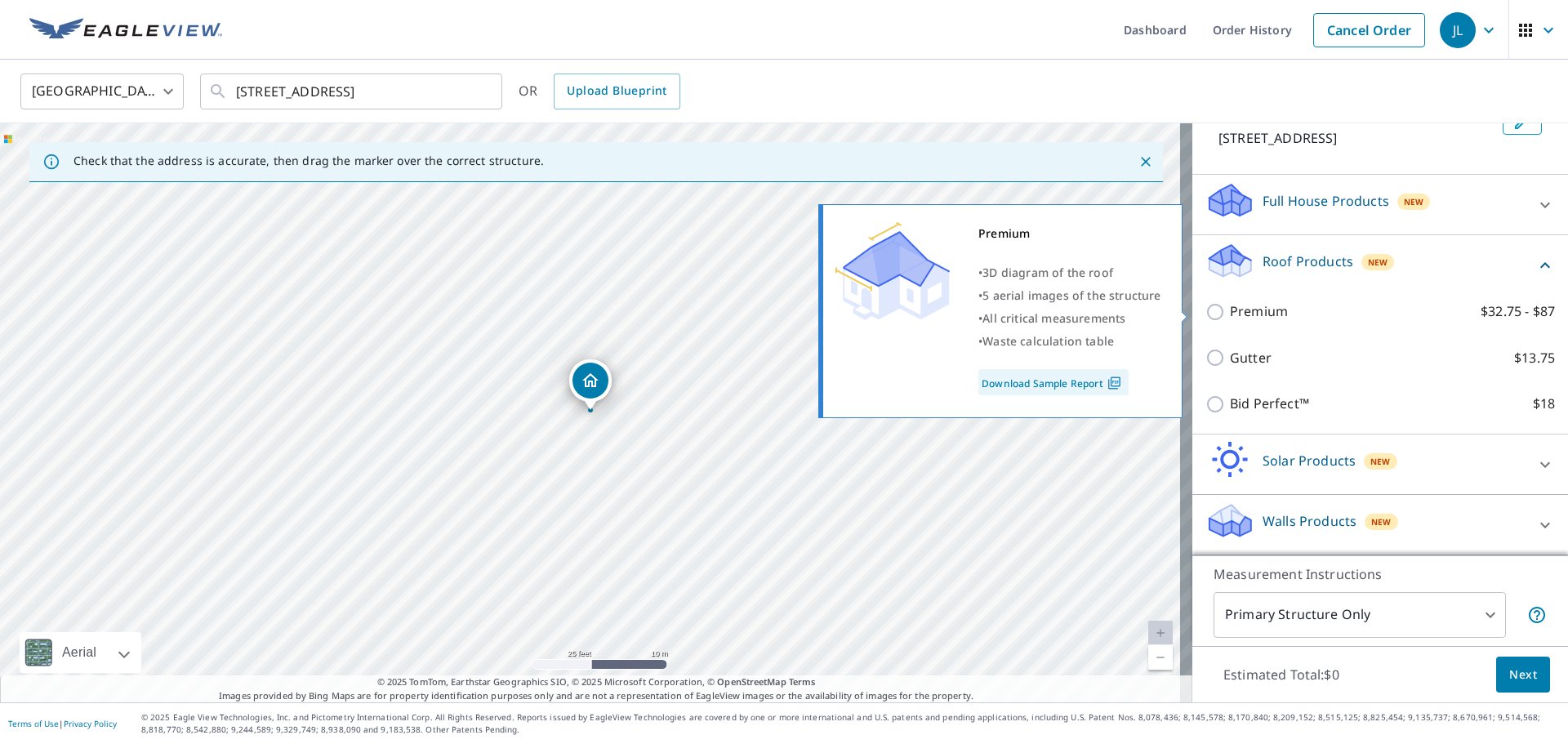
click at [1205, 304] on input "Premium $32.75 - $87" at bounding box center [1217, 312] width 25 height 19
checkbox input "true"
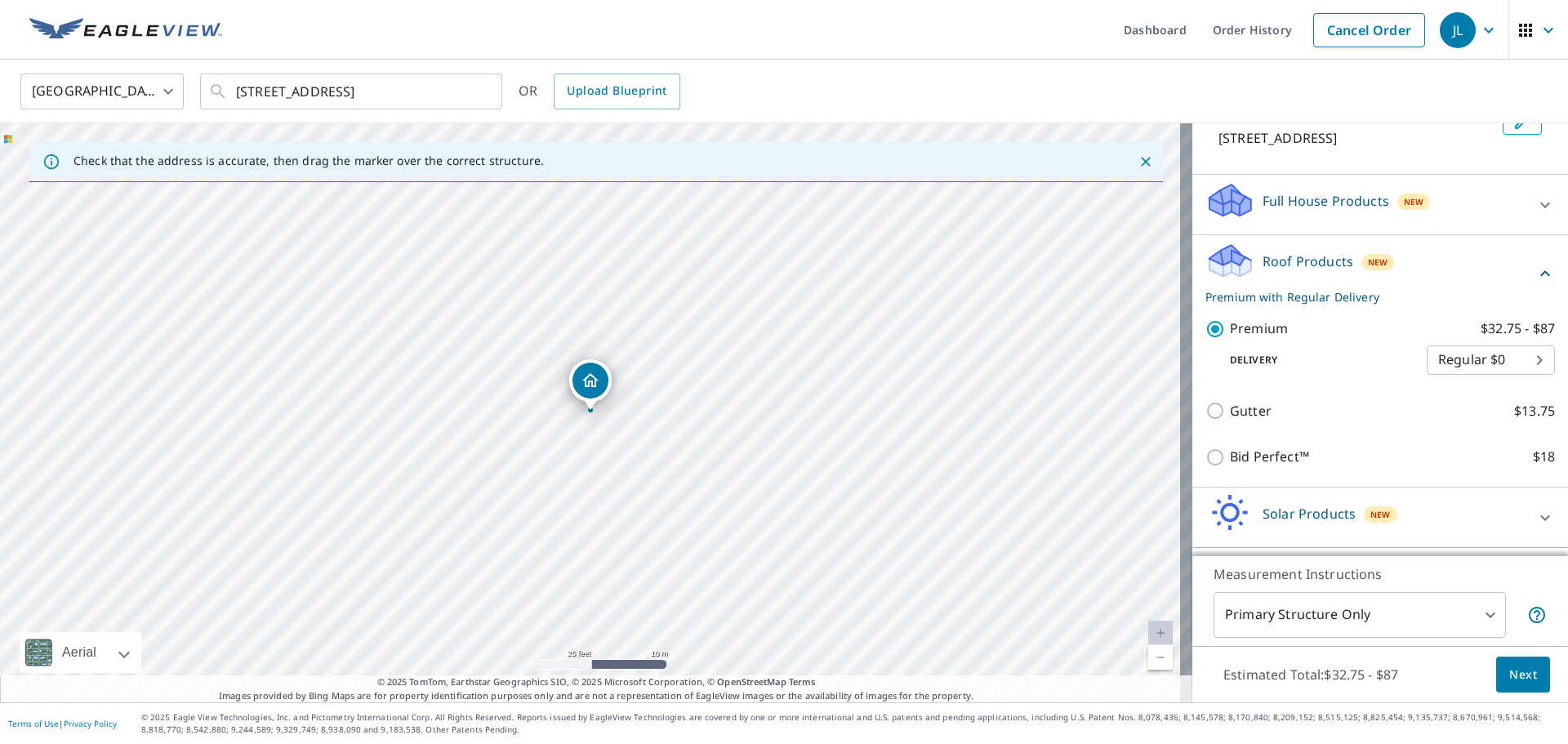
click at [1524, 349] on body "JL JL Dashboard Order History Cancel Order JL Canada CA ​ 21 GLENWOOD AVE GUELP…" at bounding box center [784, 372] width 1568 height 744
click at [1524, 349] on li "Regular $0" at bounding box center [1467, 360] width 128 height 29
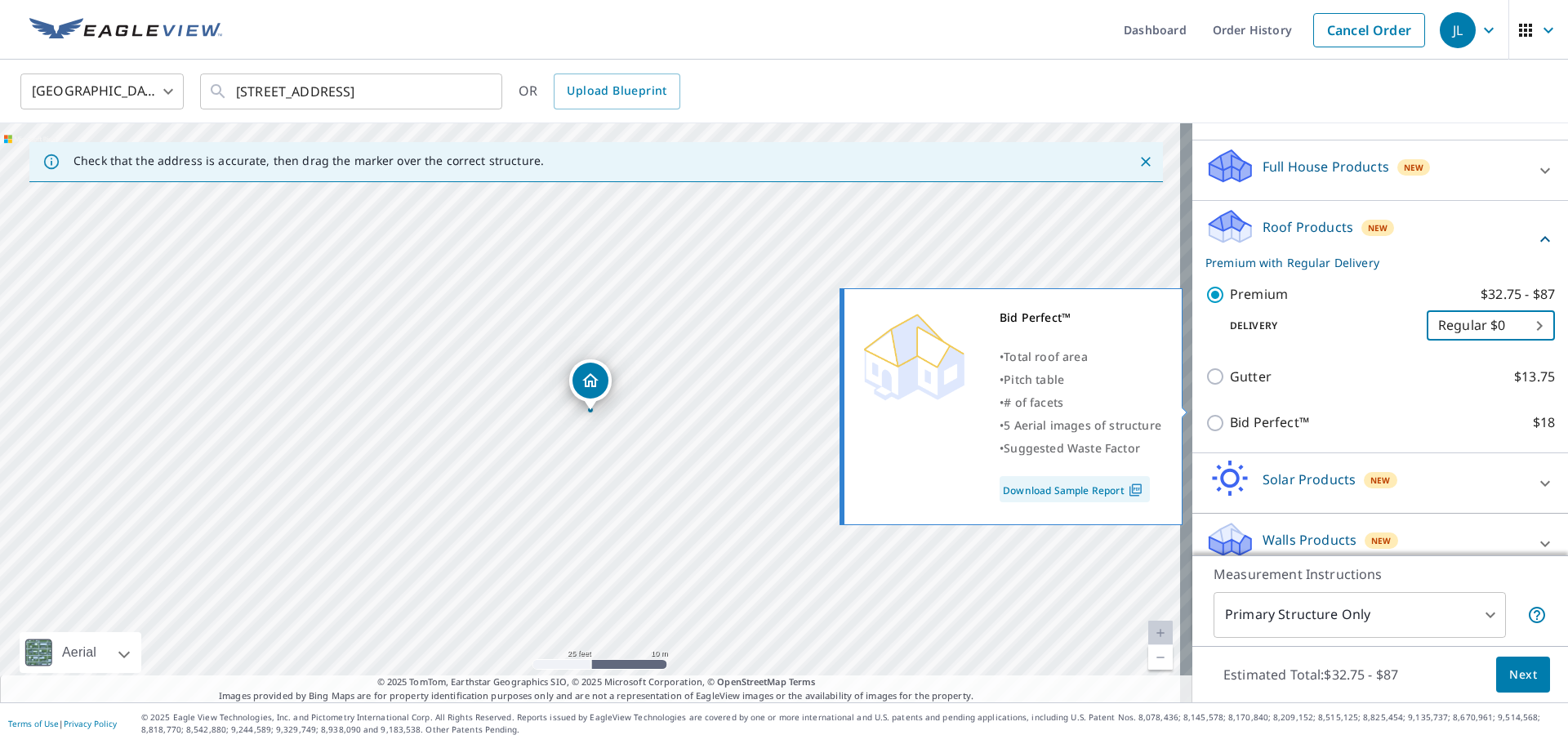
scroll to position [171, 0]
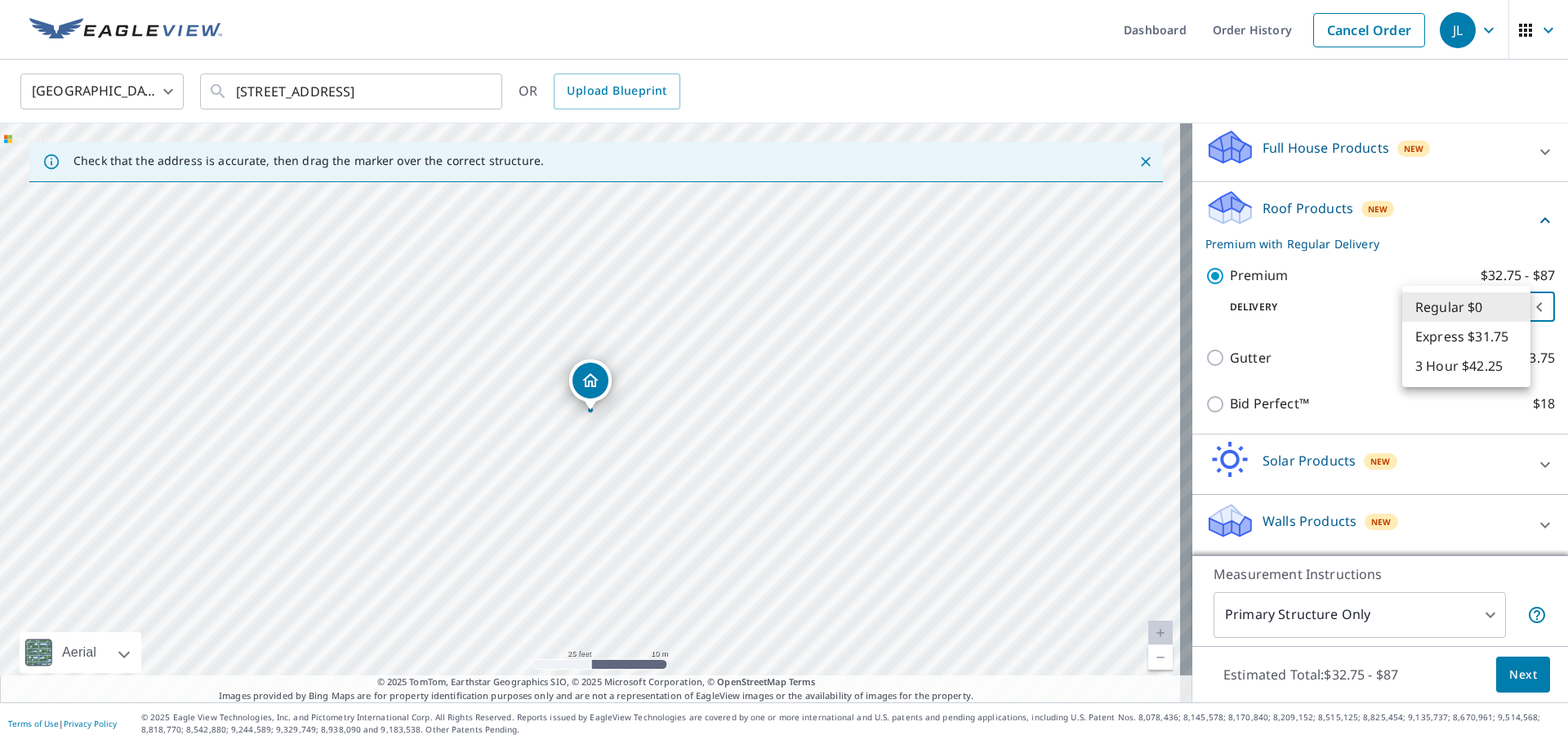
click at [1414, 684] on div at bounding box center [784, 372] width 1568 height 744
click at [1517, 682] on span "Next" at bounding box center [1523, 675] width 27 height 20
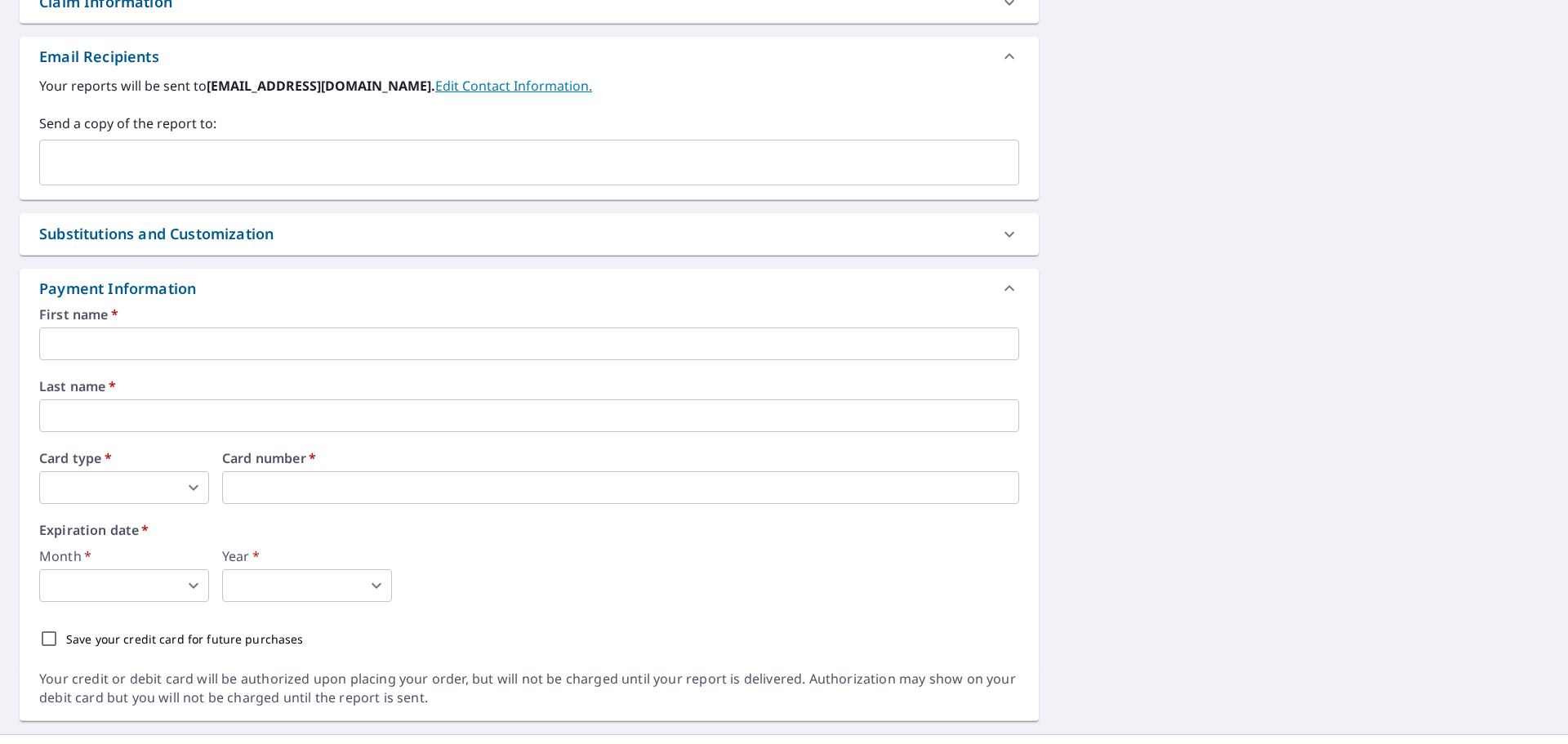
scroll to position [643, 0]
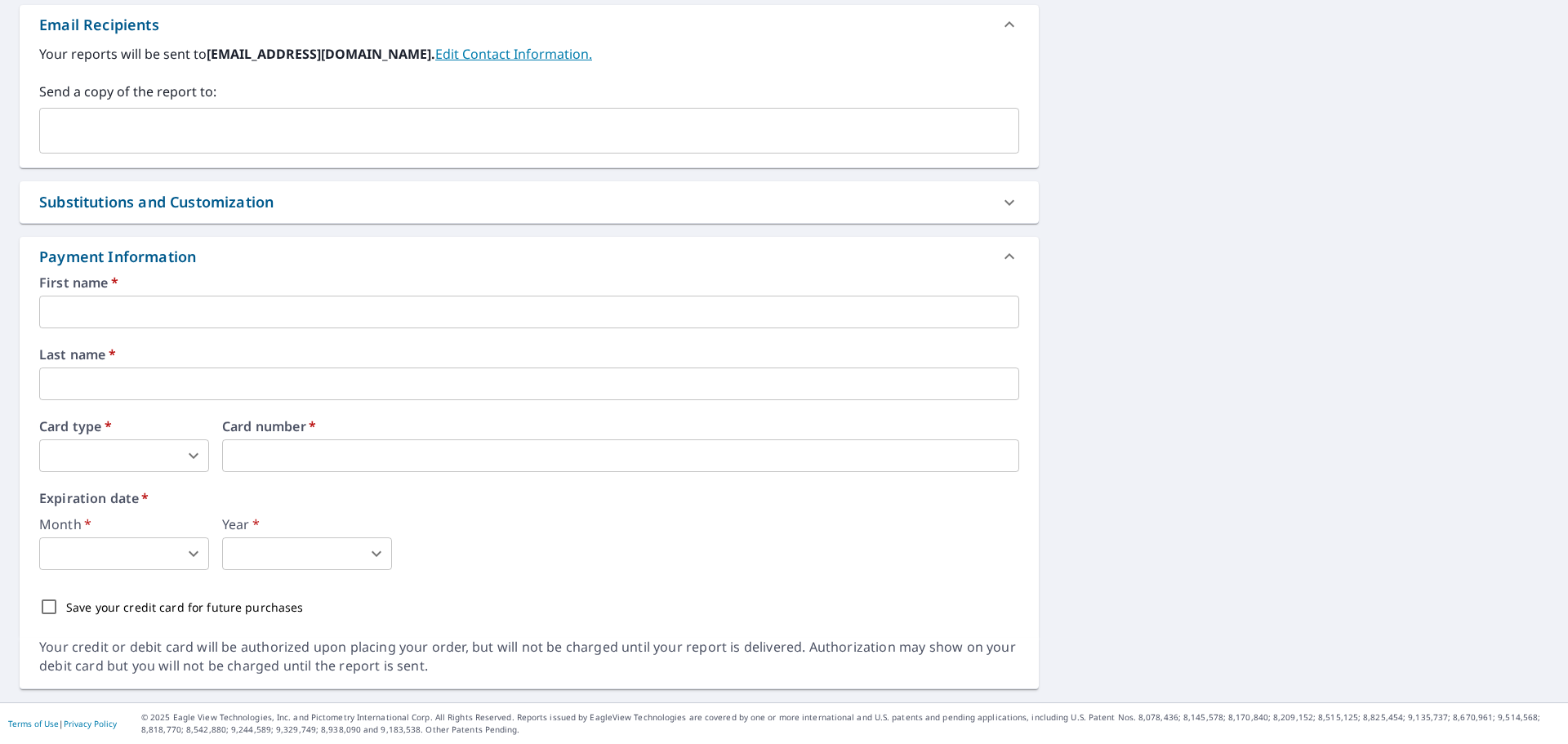
click at [170, 311] on input "text" at bounding box center [529, 313] width 980 height 33
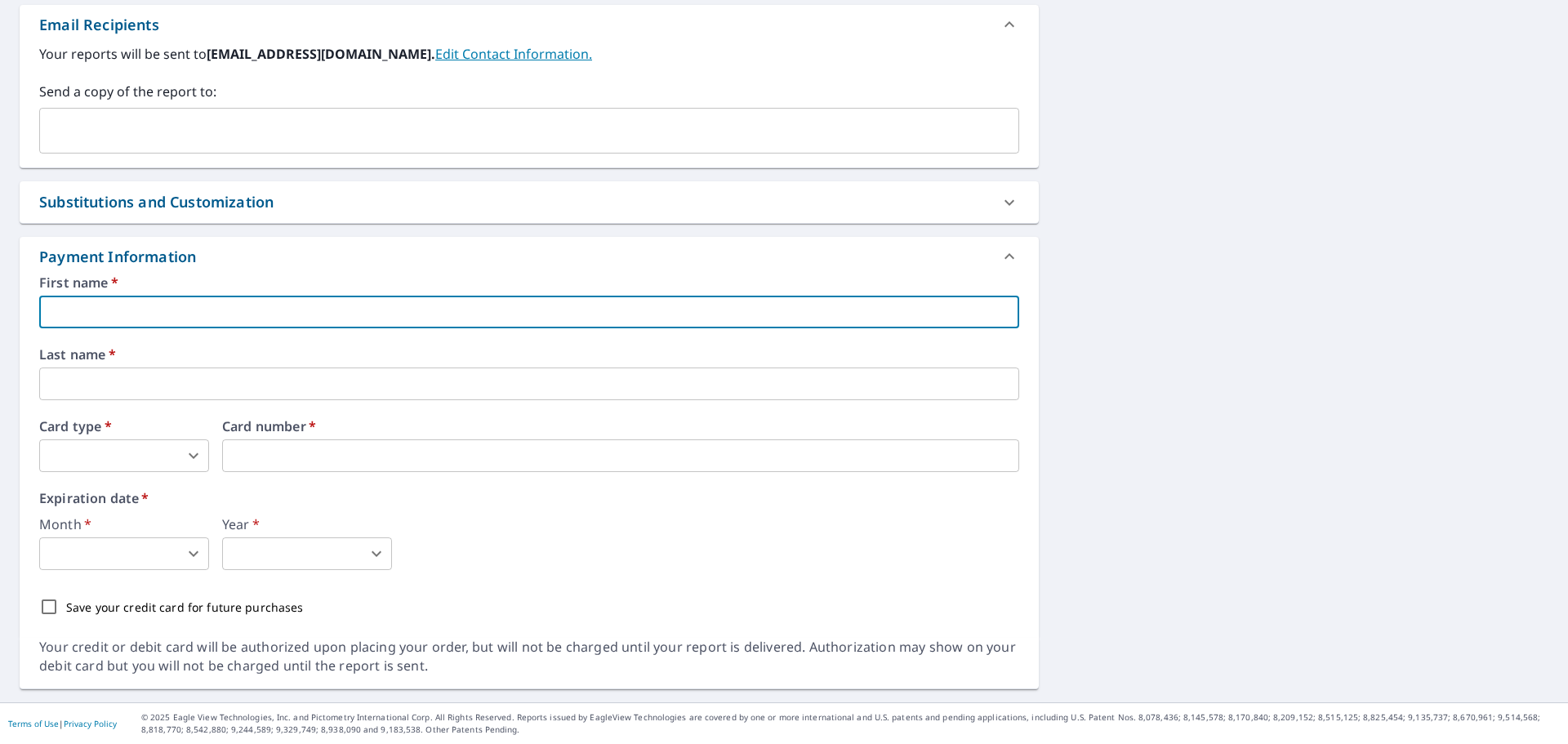
type input "Kathy"
type input "info@jimsroofing.ca"
type input "HollowayLeBlanc"
click at [130, 448] on body "JL JL Dashboard Order History Cancel Order JL Dashboard / Finalize Order Finali…" at bounding box center [784, 372] width 1568 height 744
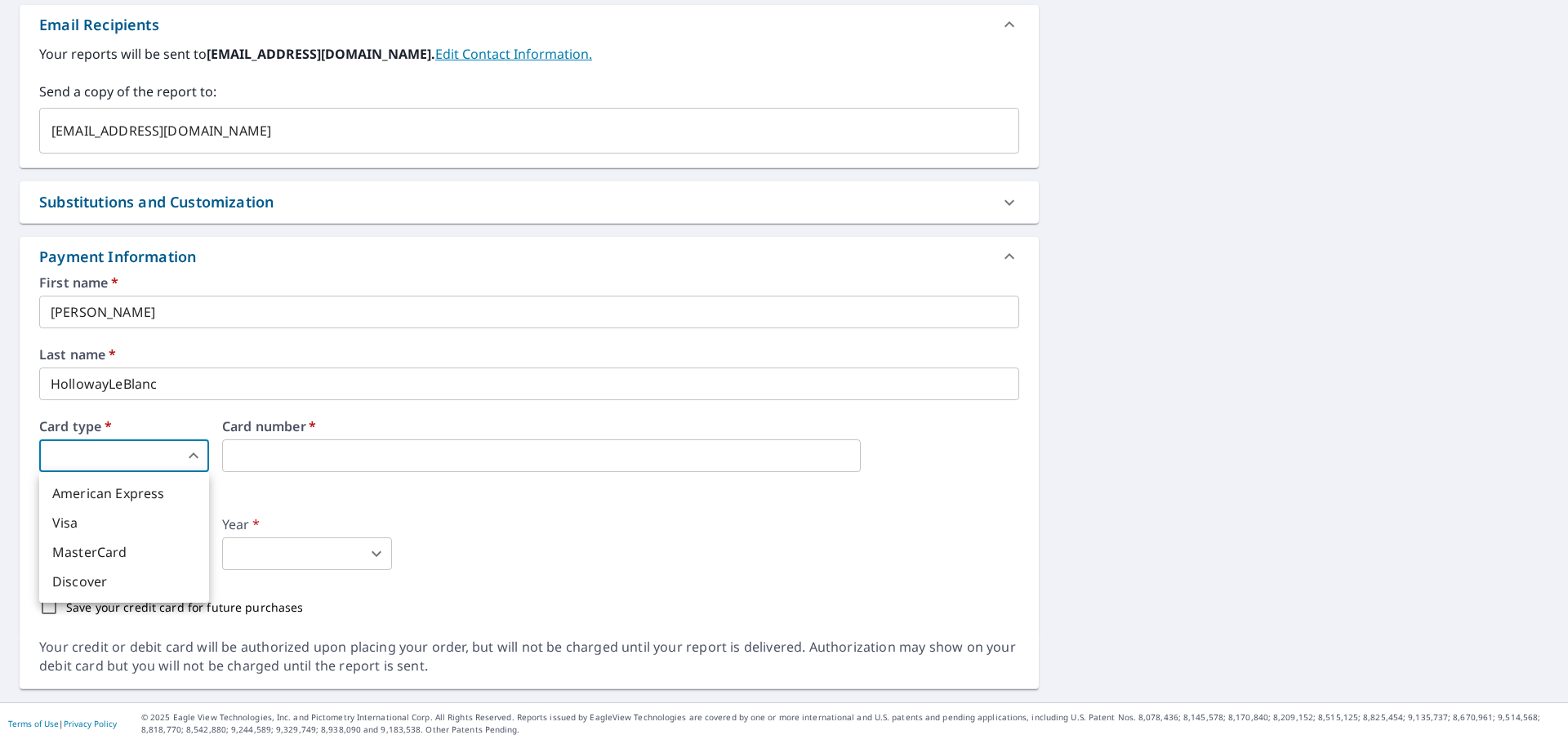
click at [165, 526] on li "Visa" at bounding box center [124, 523] width 170 height 29
type input "2"
click at [143, 547] on body "JL JL Dashboard Order History Cancel Order JL Dashboard / Finalize Order Finali…" at bounding box center [784, 372] width 1568 height 744
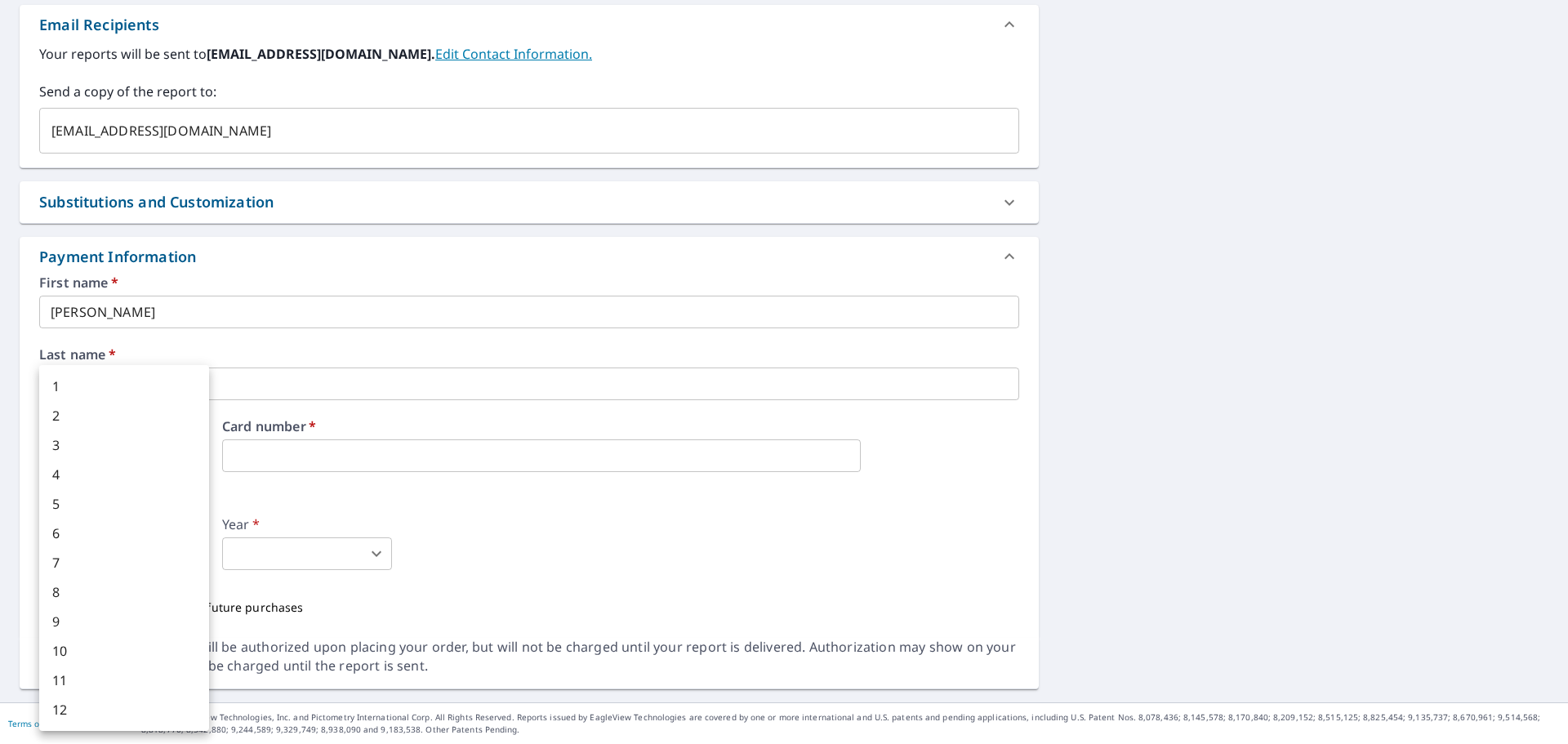
click at [177, 566] on li "7" at bounding box center [124, 563] width 170 height 29
type input "7"
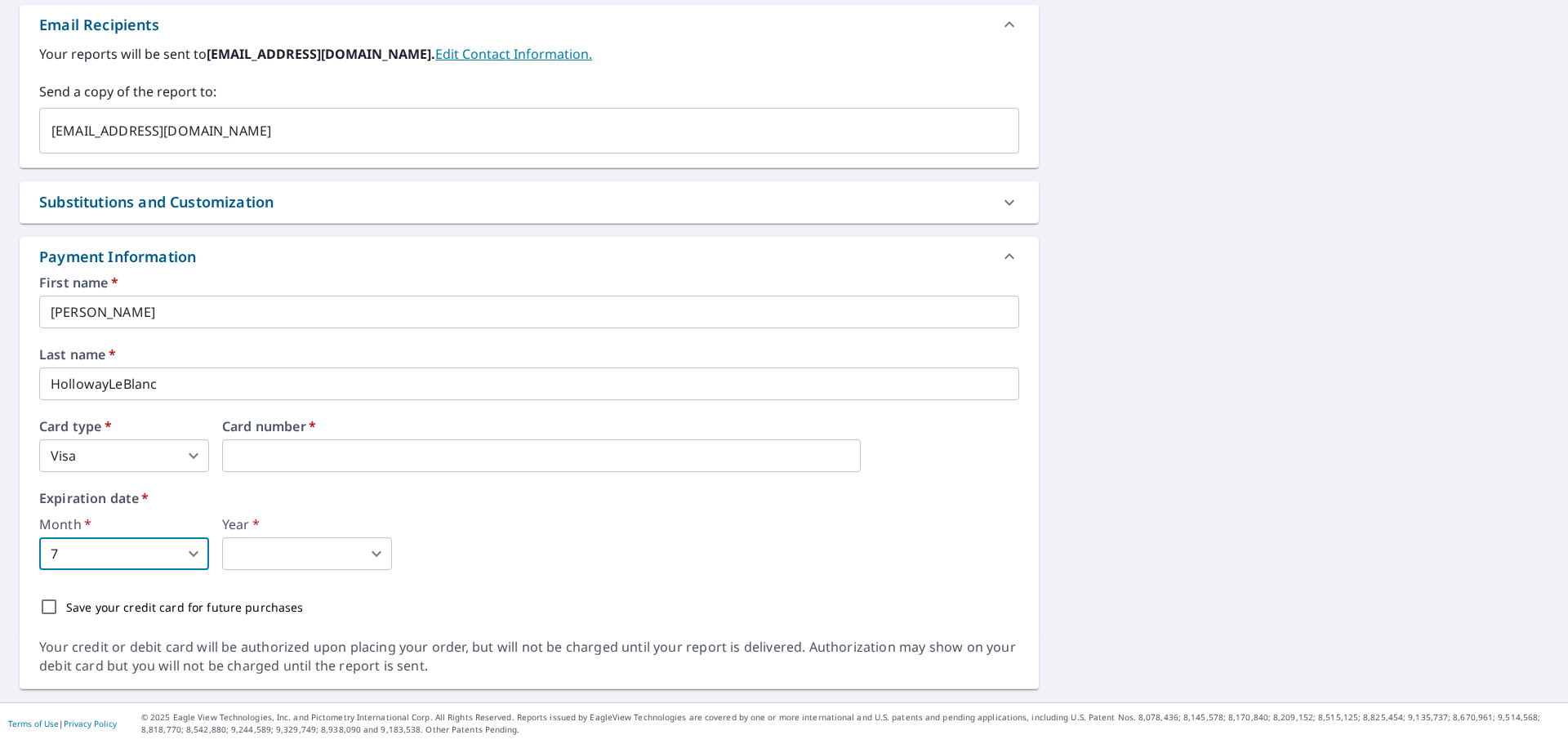
click at [249, 561] on body "JL JL Dashboard Order History Cancel Order JL Dashboard / Finalize Order Finali…" at bounding box center [784, 372] width 1568 height 744
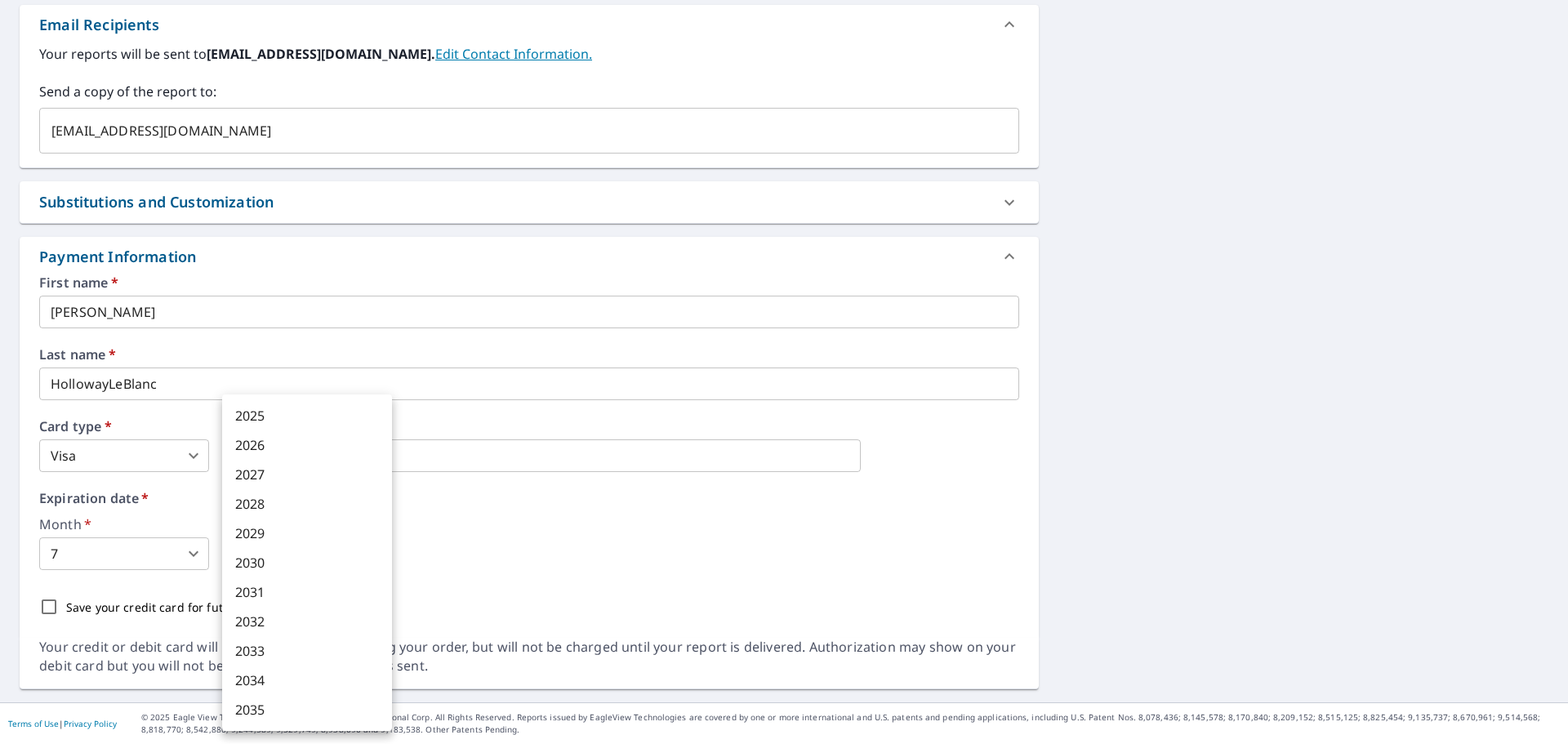
click at [371, 558] on li "2030" at bounding box center [307, 563] width 170 height 29
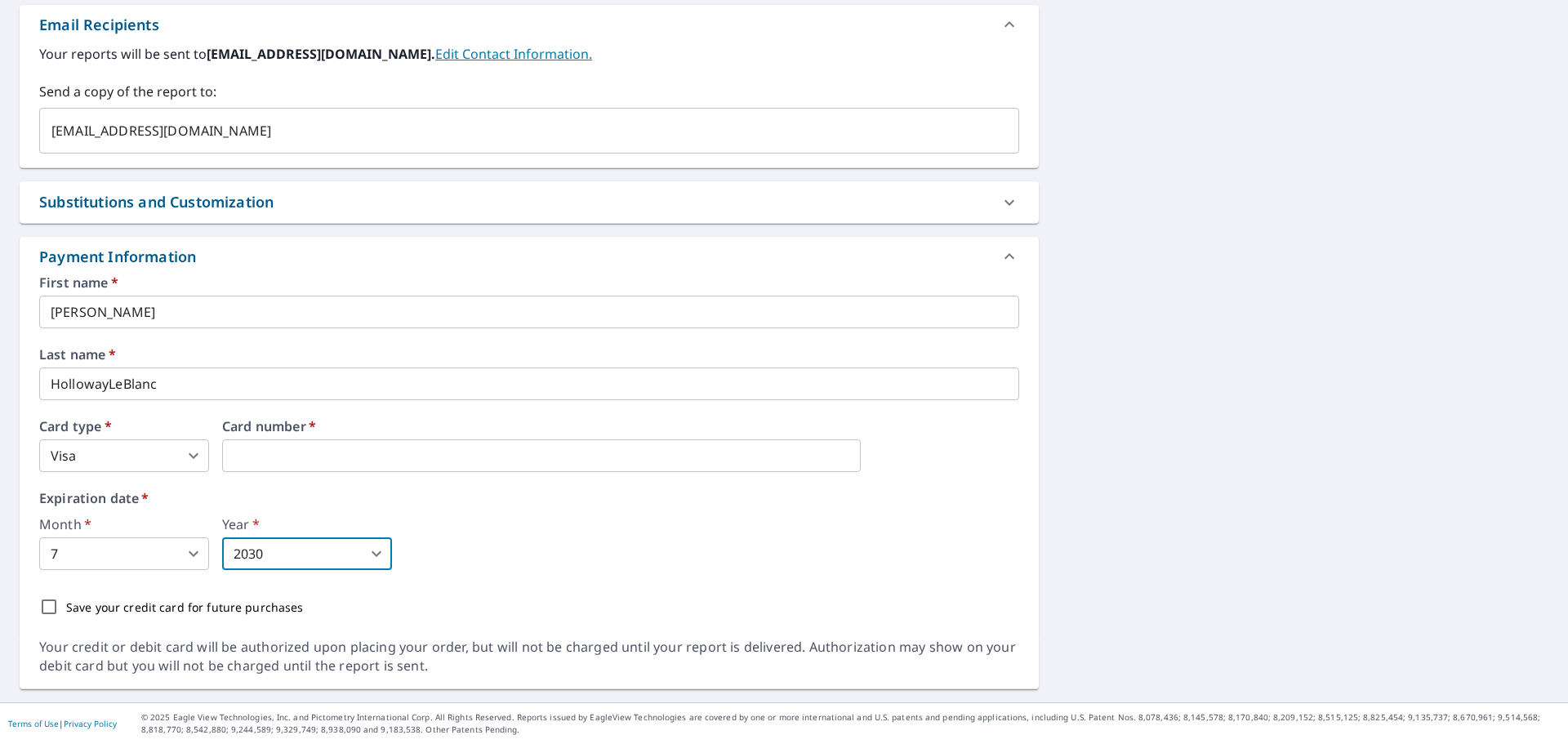
click at [370, 558] on body "JL JL Dashboard Order History Cancel Order JL Dashboard / Finalize Order Finali…" at bounding box center [784, 372] width 1568 height 744
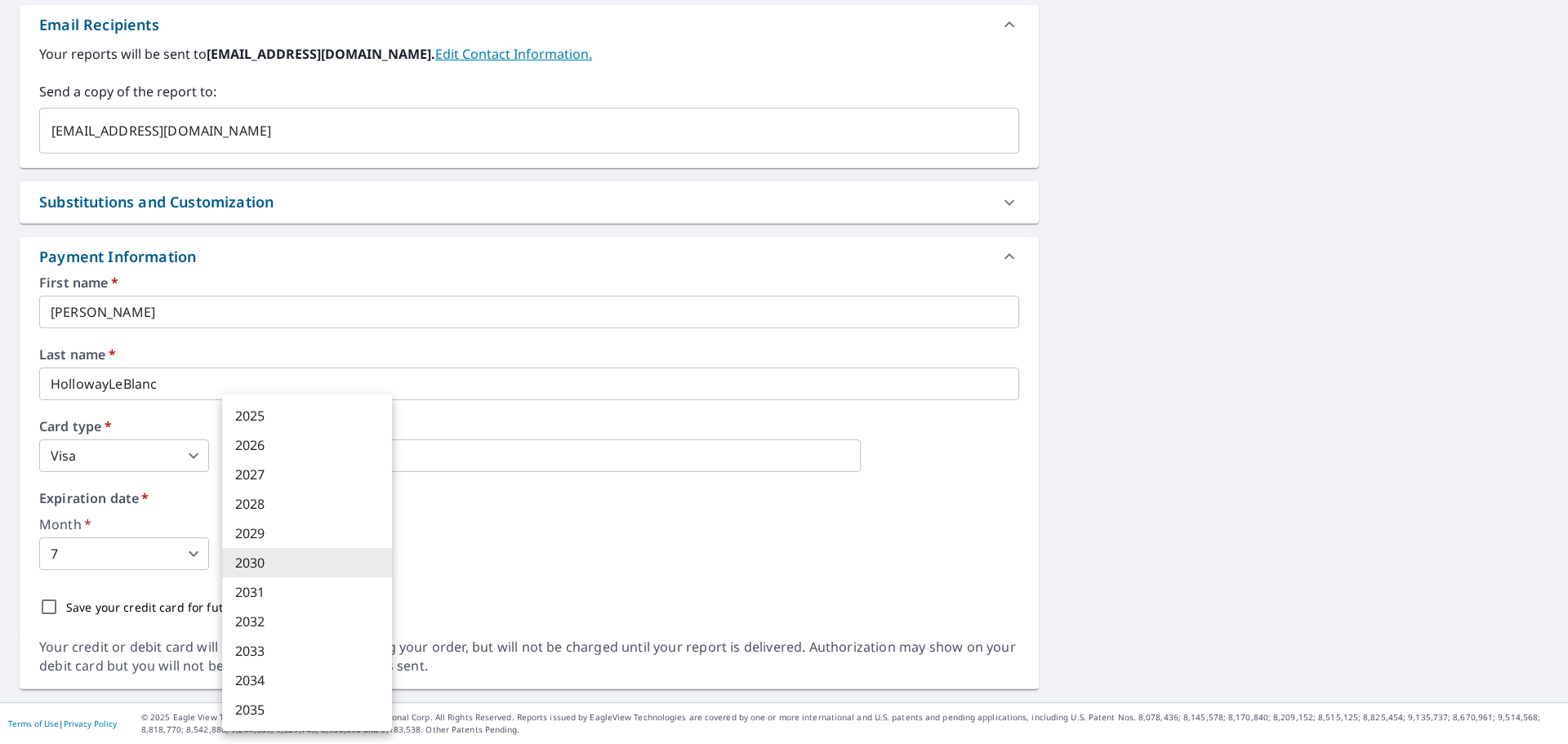
click at [288, 537] on li "2029" at bounding box center [307, 534] width 170 height 29
type input "2029"
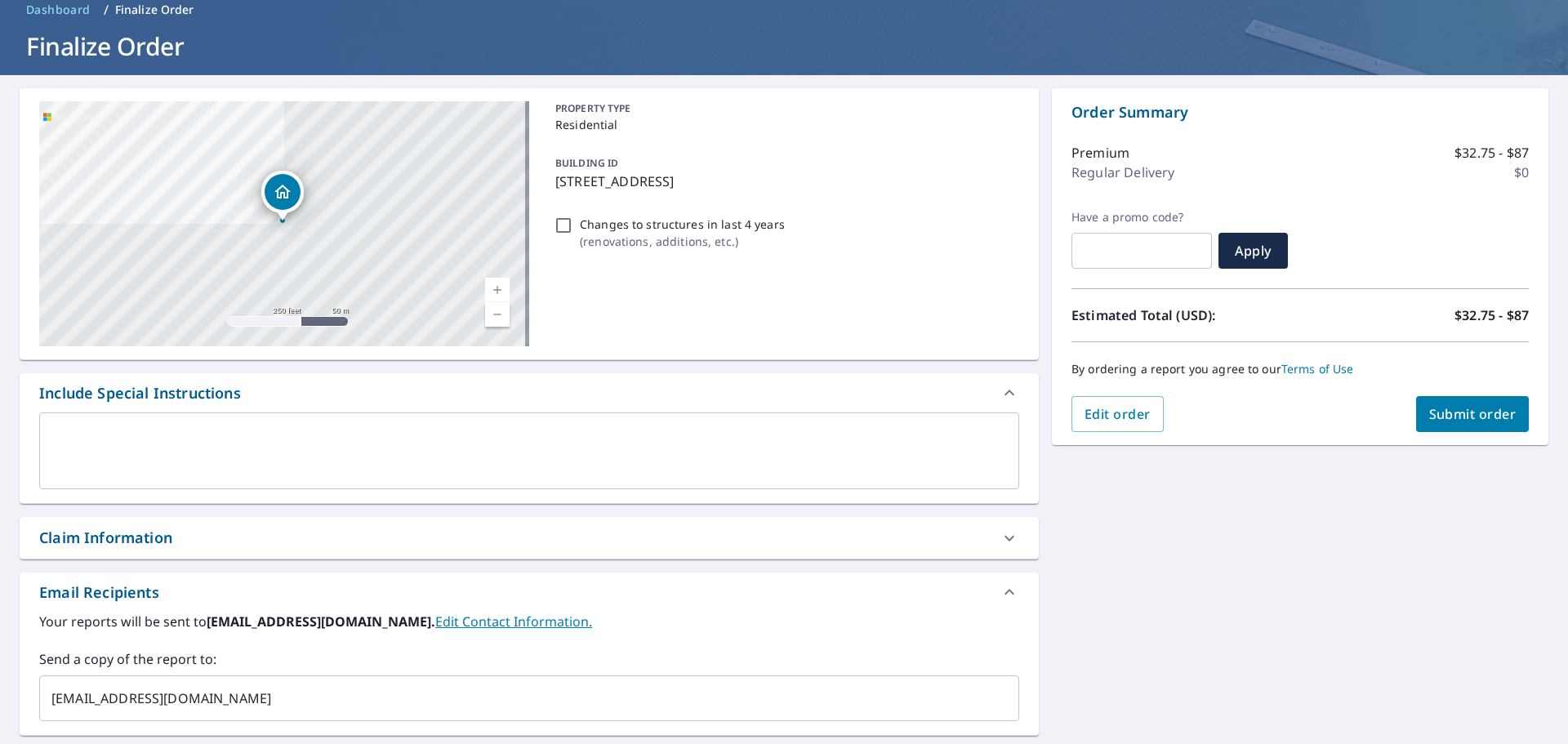
scroll to position [0, 0]
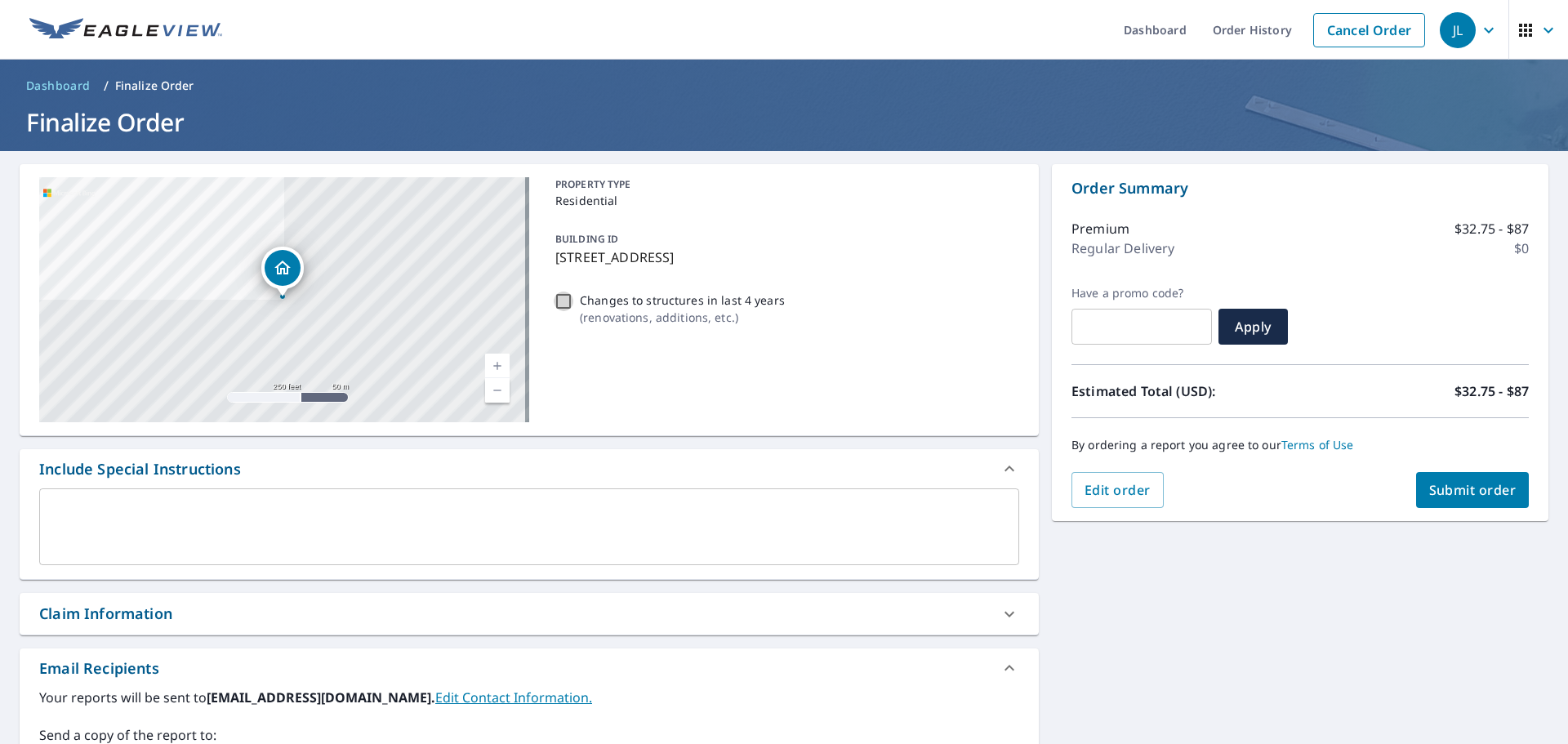
click at [565, 298] on input "Changes to structures in last 4 years ( renovations, additions, etc. )" at bounding box center [563, 301] width 19 height 19
click at [555, 299] on input "Changes to structures in last 4 years ( renovations, additions, etc. )" at bounding box center [563, 301] width 19 height 19
checkbox input "false"
click at [1475, 492] on span "Submit order" at bounding box center [1473, 490] width 88 height 18
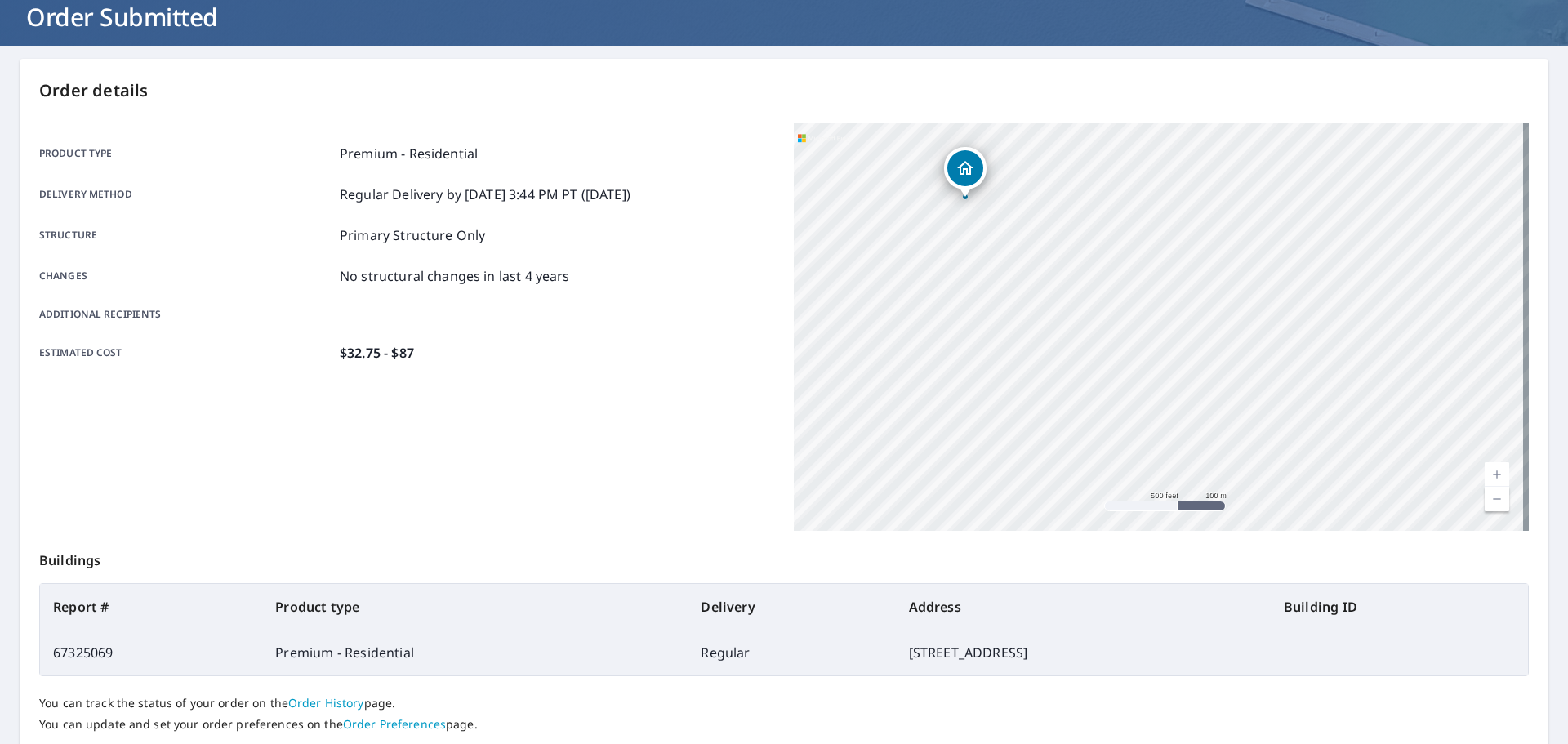
scroll to position [218, 0]
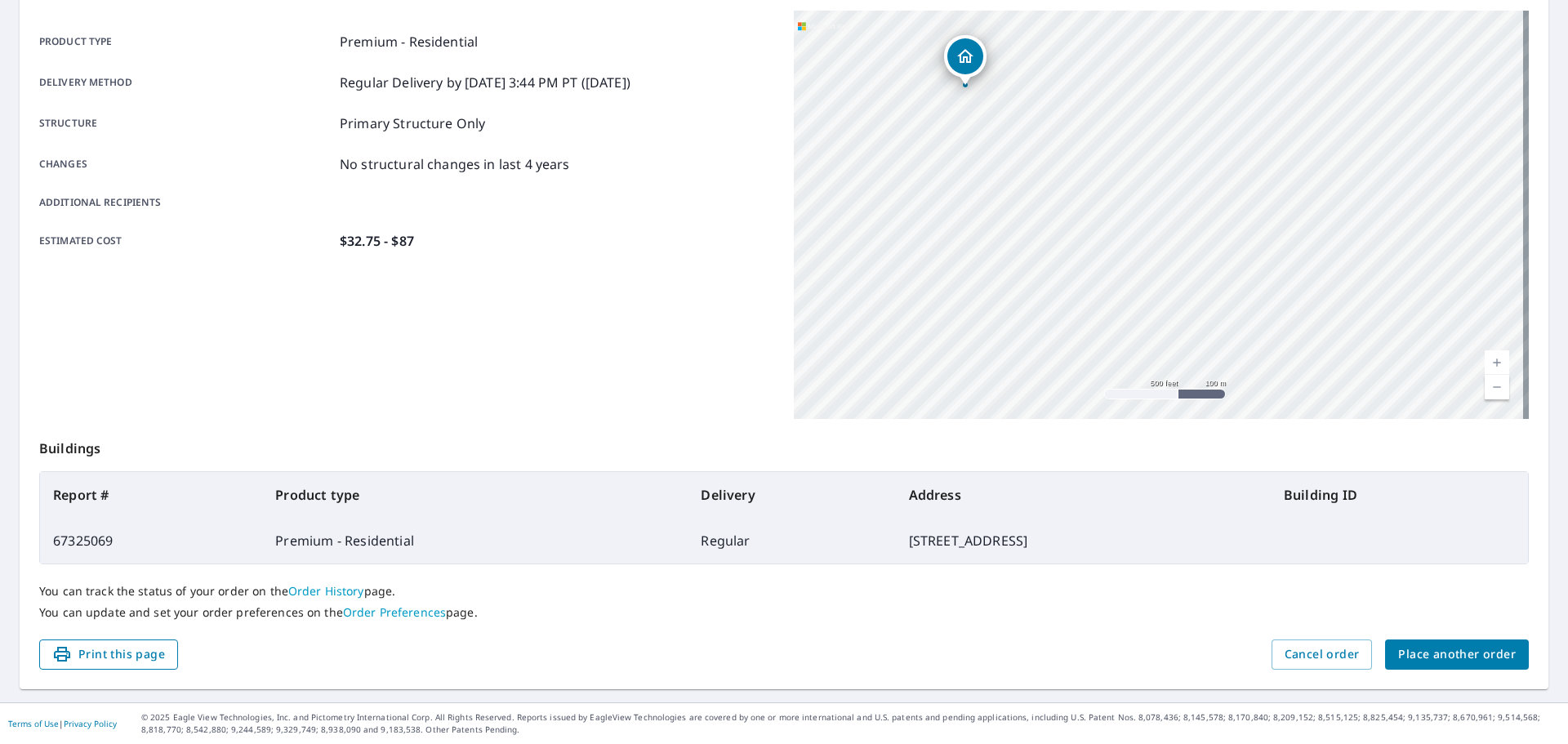
click at [111, 663] on span "Print this page" at bounding box center [108, 654] width 112 height 20
